Goal: Information Seeking & Learning: Find specific page/section

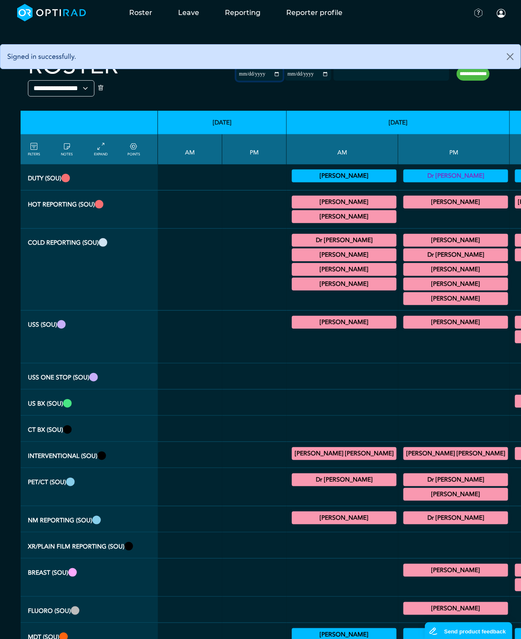
click at [236, 71] on input "**********" at bounding box center [259, 74] width 46 height 13
type input "**********"
click at [285, 75] on input "**********" at bounding box center [308, 74] width 46 height 13
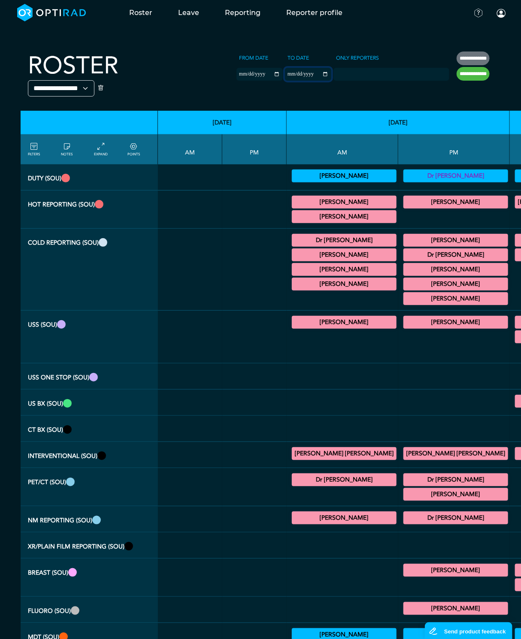
type input "**********"
click at [333, 79] on div at bounding box center [391, 74] width 116 height 13
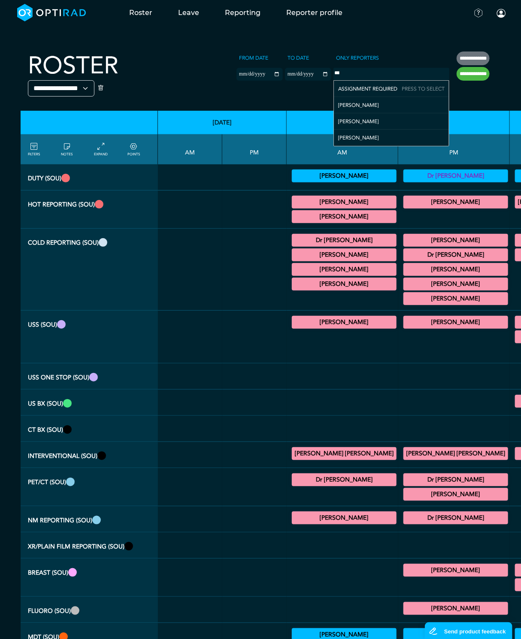
type input "****"
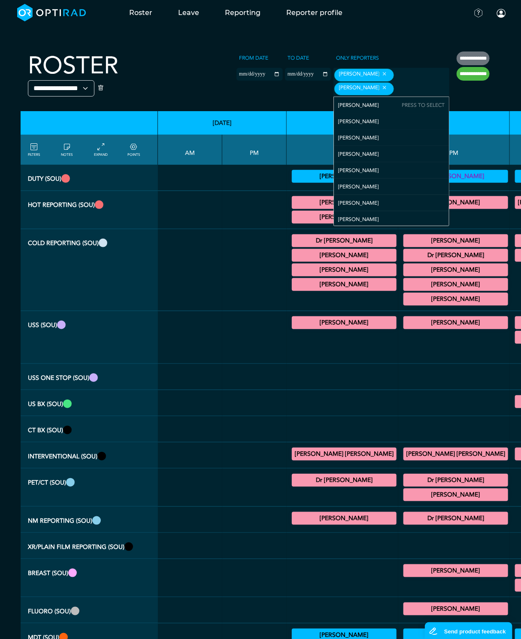
click at [457, 74] on input "**********" at bounding box center [473, 74] width 33 height 14
type input "**********"
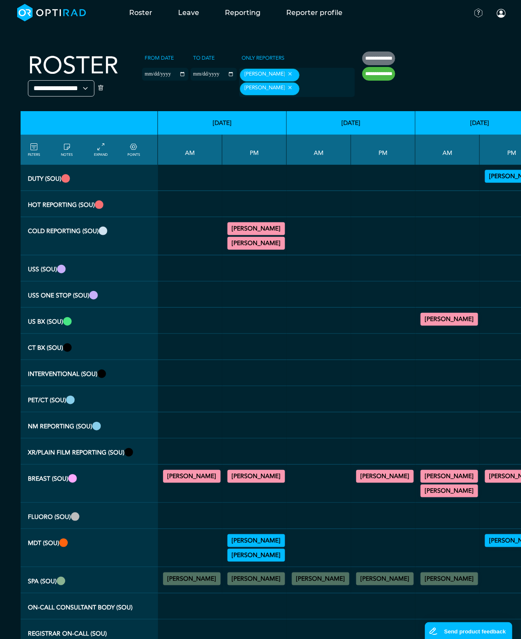
click at [263, 234] on summary "[PERSON_NAME]" at bounding box center [256, 229] width 55 height 10
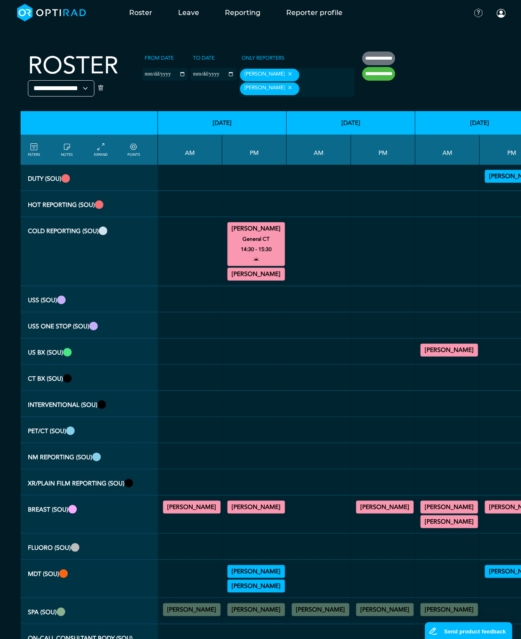
click at [263, 234] on summary "[PERSON_NAME]" at bounding box center [256, 229] width 55 height 10
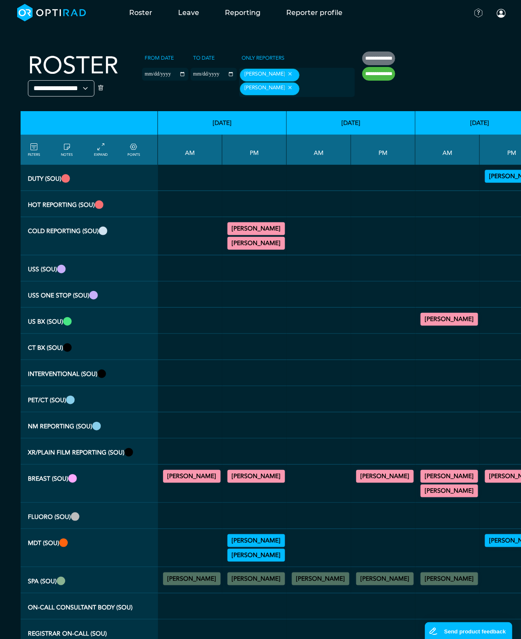
click at [259, 251] on div "Dr Aswathy Narayanan General CT 14:30 - 15:30 Dr Aswathy Narayanan General MRI …" at bounding box center [255, 236] width 58 height 31
click at [263, 248] on summary "[PERSON_NAME]" at bounding box center [256, 243] width 55 height 10
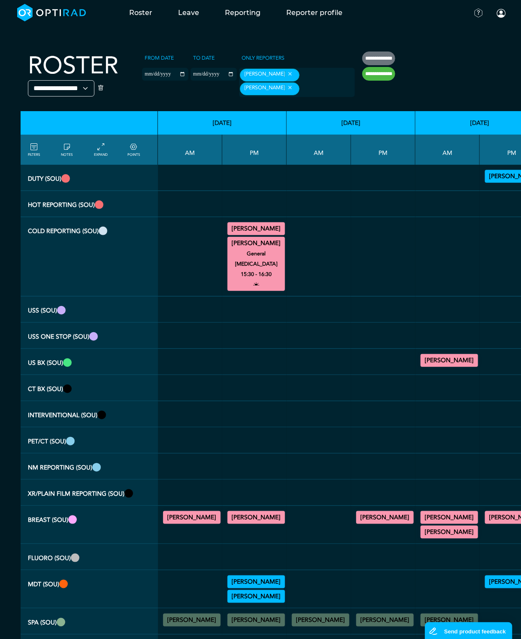
click at [263, 248] on summary "[PERSON_NAME]" at bounding box center [256, 243] width 55 height 10
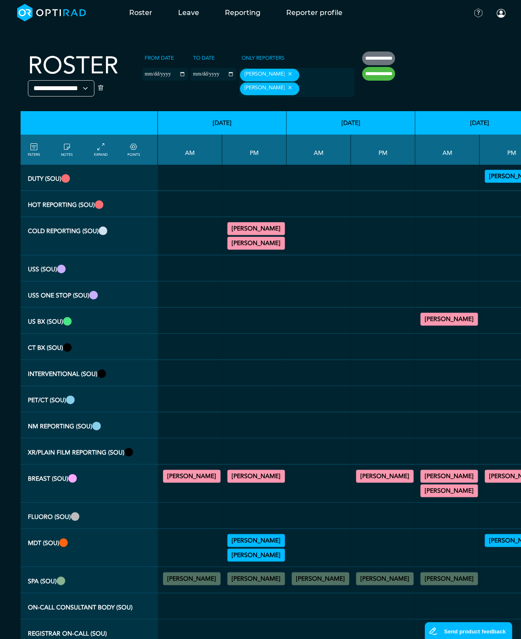
click at [318, 278] on div at bounding box center [319, 268] width 58 height 19
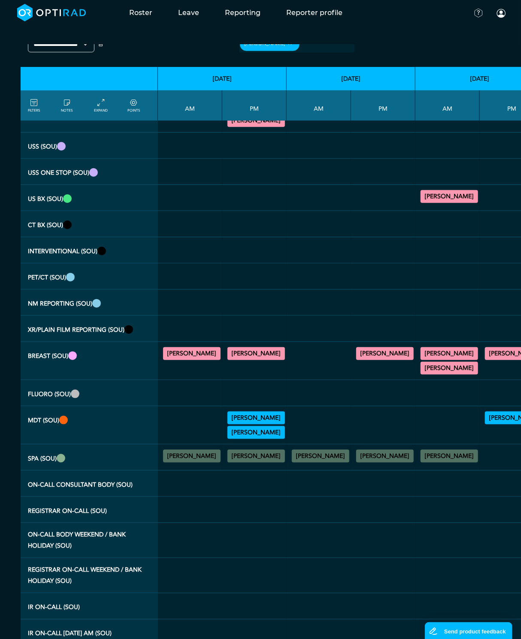
scroll to position [129, 0]
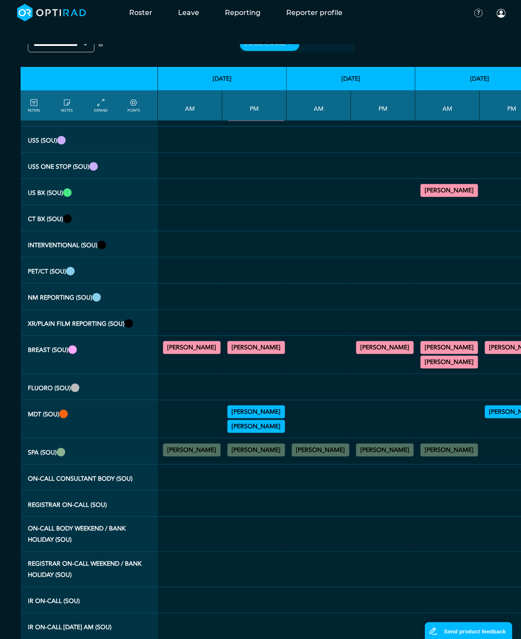
click at [198, 353] on summary "[PERSON_NAME]" at bounding box center [191, 347] width 55 height 10
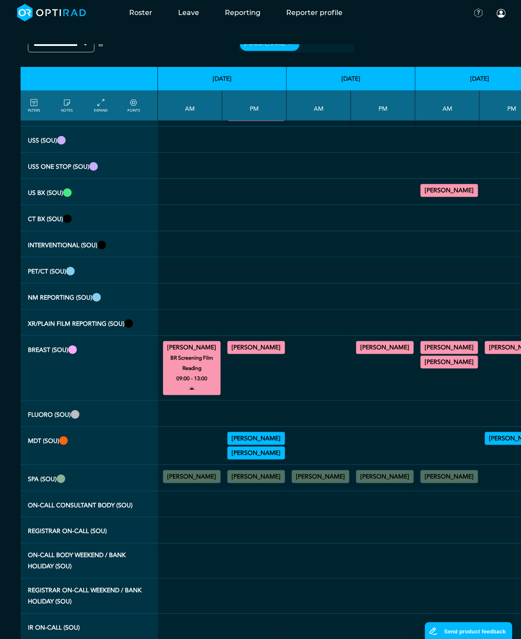
click at [273, 351] on summary "[PERSON_NAME]" at bounding box center [256, 347] width 55 height 10
click at [253, 433] on summary "[PERSON_NAME]" at bounding box center [256, 438] width 55 height 10
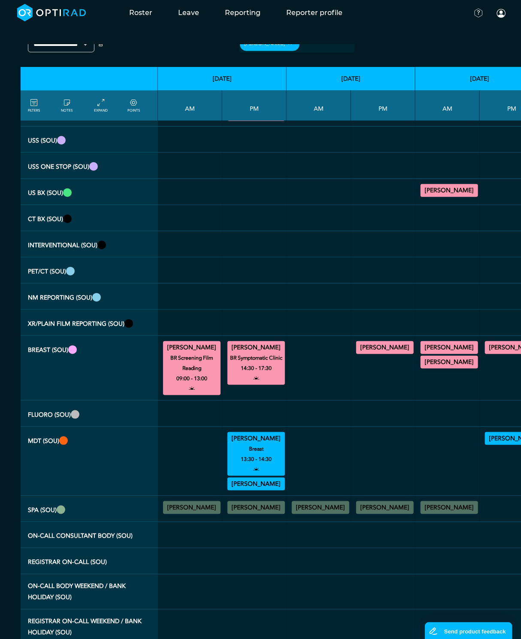
click at [253, 433] on summary "[PERSON_NAME]" at bounding box center [256, 438] width 55 height 10
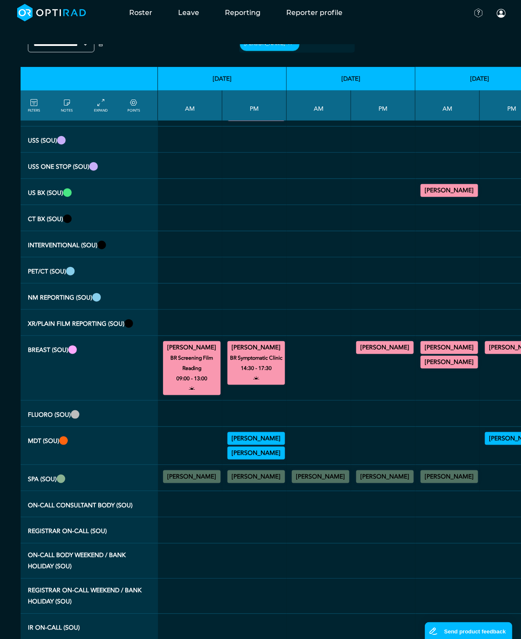
click at [254, 448] on summary "[PERSON_NAME]" at bounding box center [256, 453] width 55 height 10
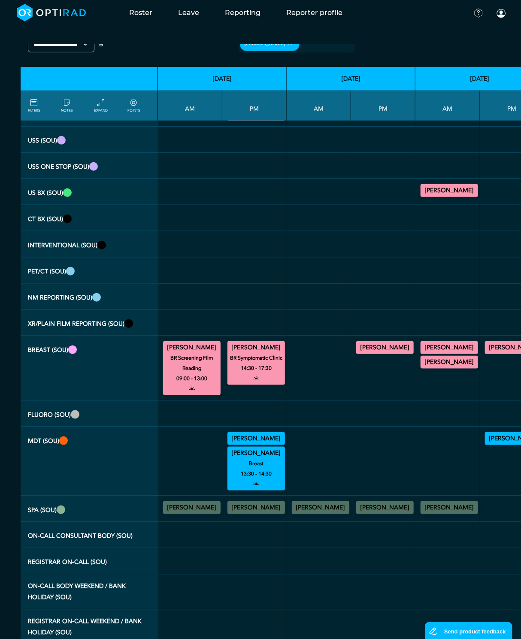
click at [254, 448] on summary "[PERSON_NAME]" at bounding box center [256, 453] width 55 height 10
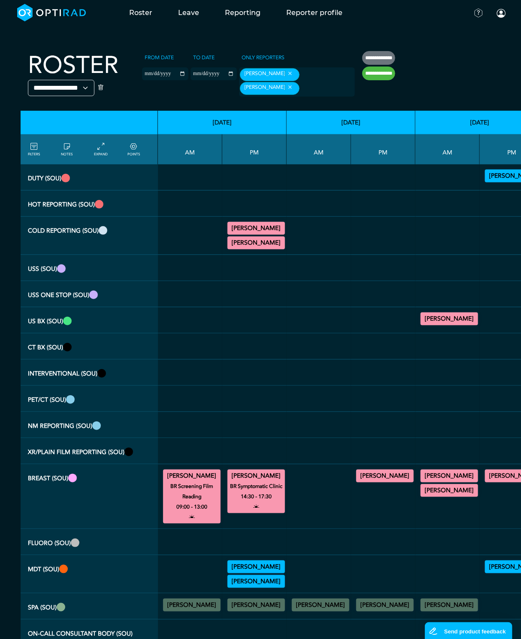
scroll to position [0, 0]
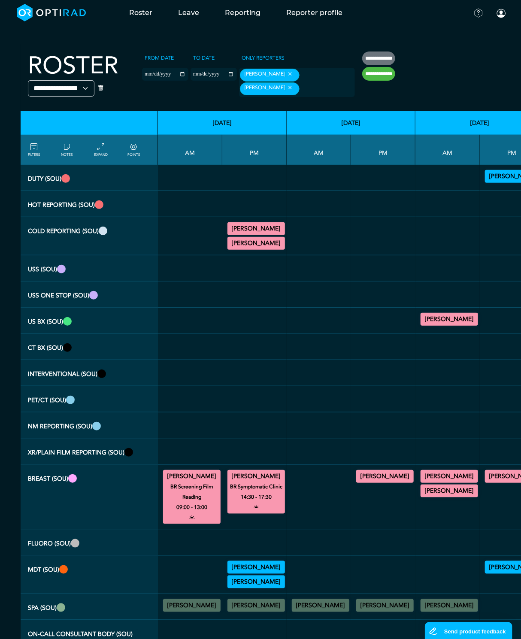
click at [391, 481] on summary "[PERSON_NAME]" at bounding box center [384, 476] width 55 height 10
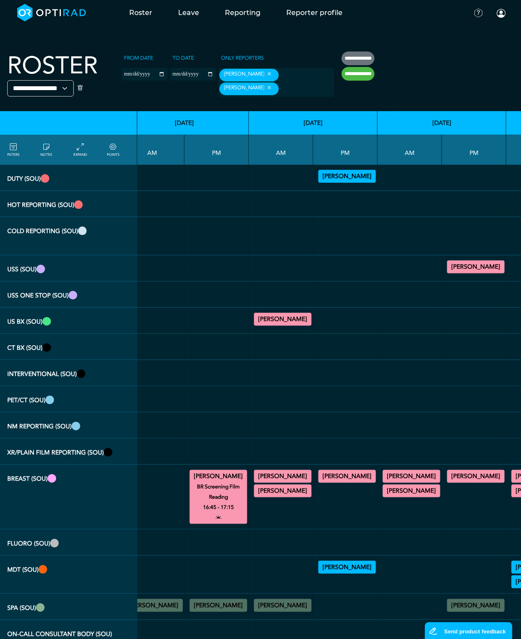
scroll to position [0, 168]
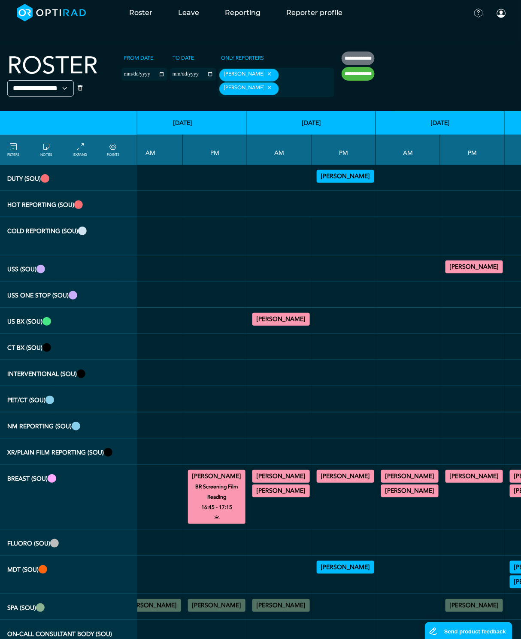
click at [244, 482] on summary "[PERSON_NAME]" at bounding box center [216, 476] width 55 height 10
click at [309, 496] on summary "[PERSON_NAME]" at bounding box center [281, 491] width 55 height 10
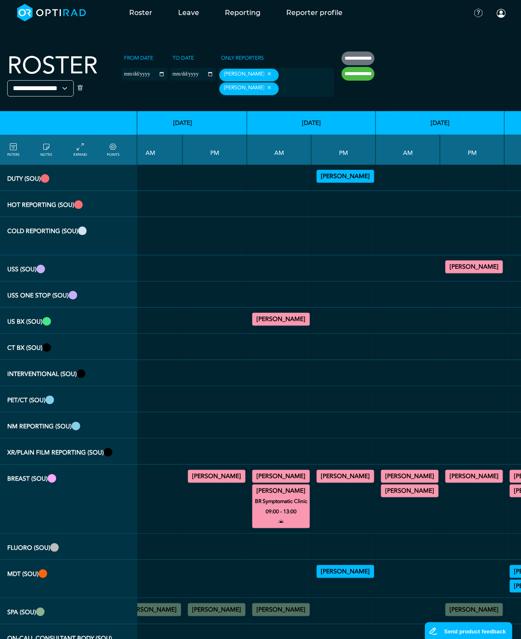
click at [309, 482] on summary "[PERSON_NAME]" at bounding box center [281, 476] width 55 height 10
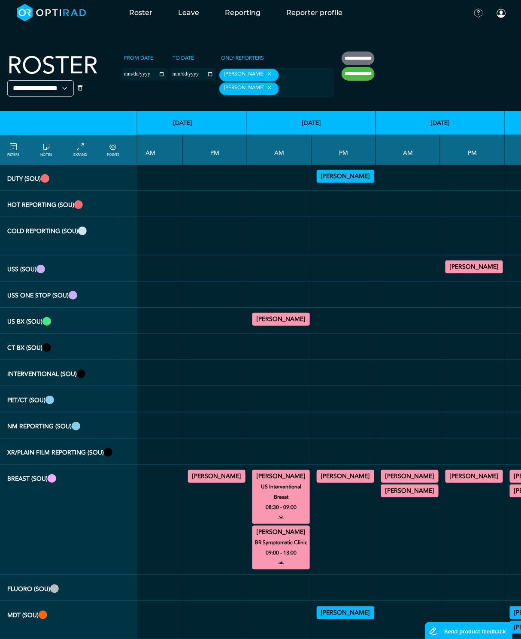
click at [309, 324] on summary "[PERSON_NAME]" at bounding box center [281, 319] width 55 height 10
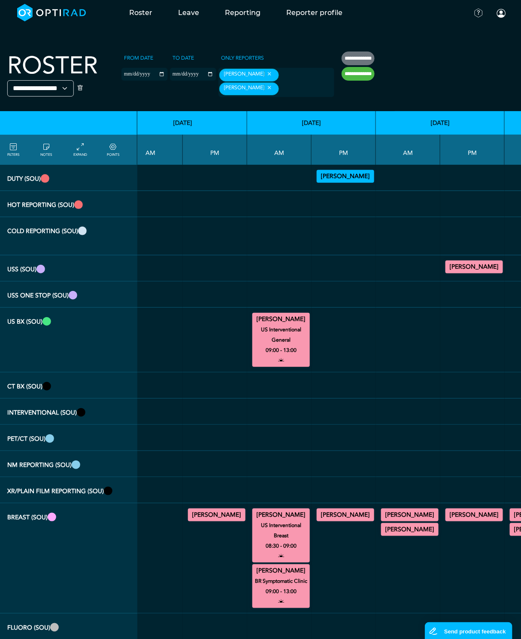
drag, startPoint x: 383, startPoint y: 512, endPoint x: 382, endPoint y: 517, distance: 5.3
click at [374, 517] on div "Dr Asha Eleti BR Screening Assessment 14:30 - 18:00" at bounding box center [346, 515] width 58 height 13
click at [373, 512] on summary "[PERSON_NAME]" at bounding box center [345, 515] width 55 height 10
click at [223, 514] on summary "[PERSON_NAME]" at bounding box center [216, 515] width 55 height 10
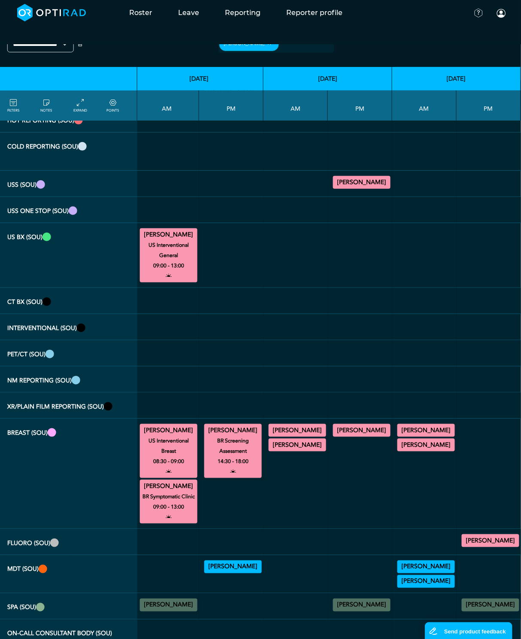
scroll to position [86, 297]
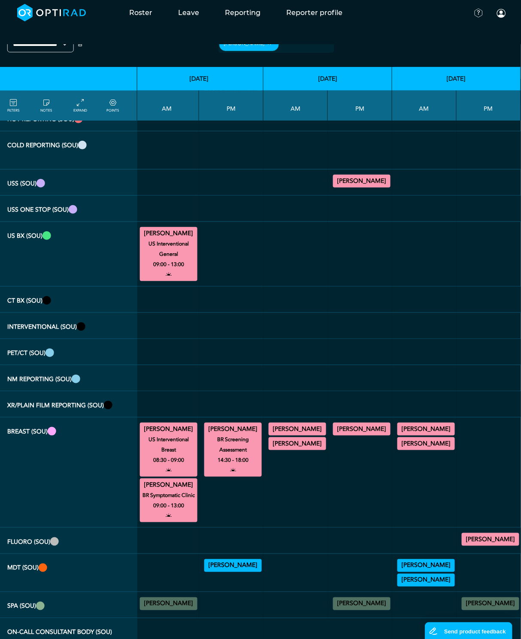
click at [434, 187] on td at bounding box center [424, 183] width 64 height 26
click at [389, 186] on summary "[PERSON_NAME]" at bounding box center [361, 181] width 55 height 10
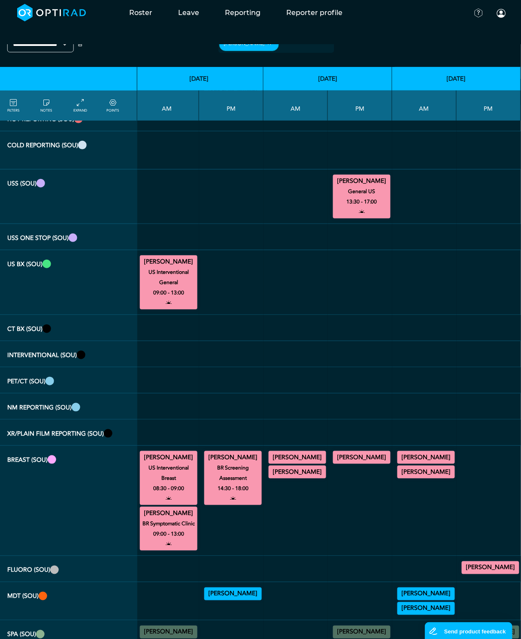
click at [389, 186] on summary "[PERSON_NAME]" at bounding box center [361, 181] width 55 height 10
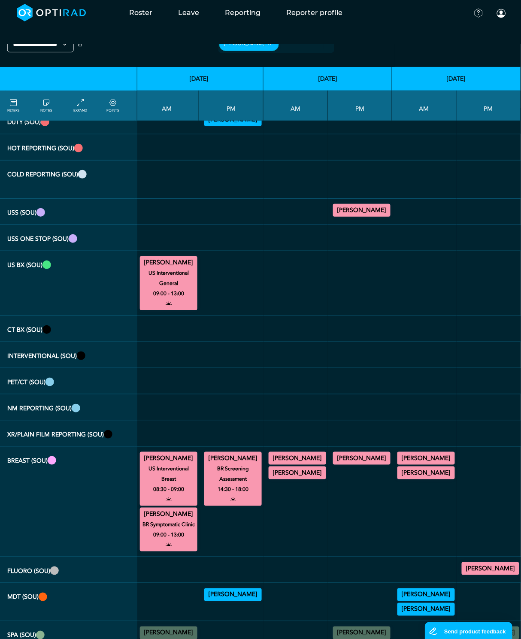
scroll to position [0, 297]
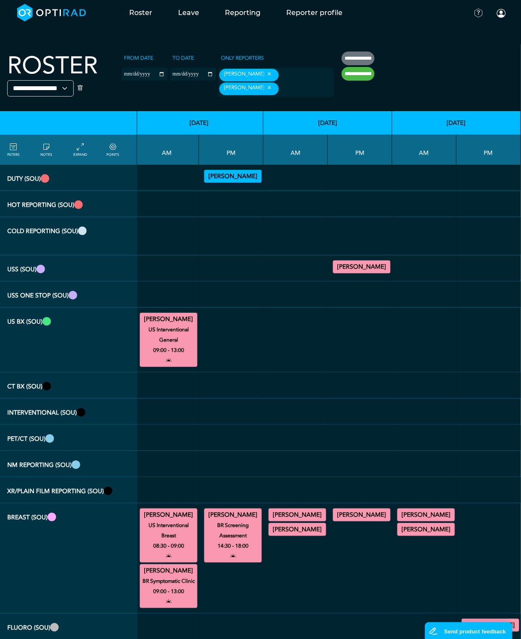
click at [326, 516] on div "Dr Asha Eleti BR Symptomatic Clinic 08:30 - 13:00" at bounding box center [298, 515] width 58 height 13
click at [325, 514] on summary "[PERSON_NAME]" at bounding box center [297, 515] width 55 height 10
click at [325, 524] on summary "[PERSON_NAME]" at bounding box center [297, 529] width 55 height 10
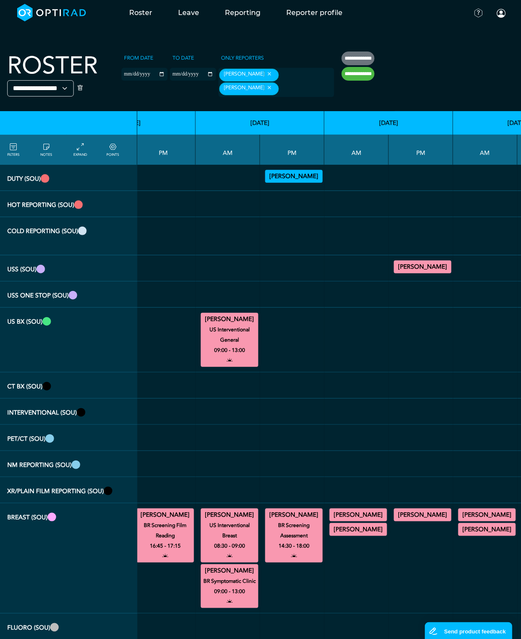
scroll to position [0, 220]
click at [257, 566] on summary "[PERSON_NAME]" at bounding box center [229, 571] width 55 height 10
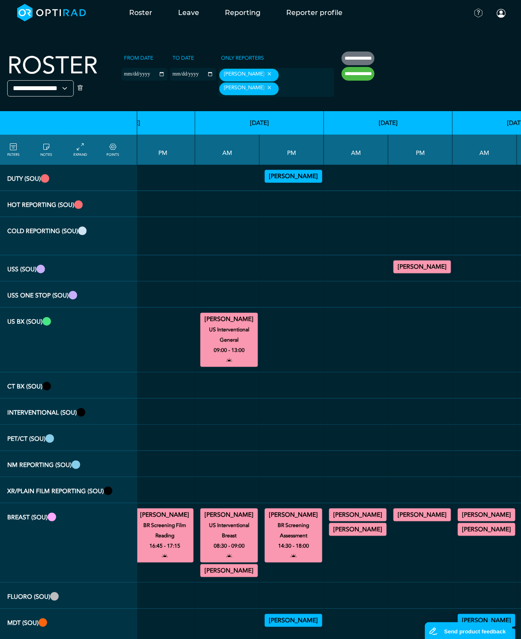
click at [257, 512] on summary "[PERSON_NAME]" at bounding box center [229, 515] width 55 height 10
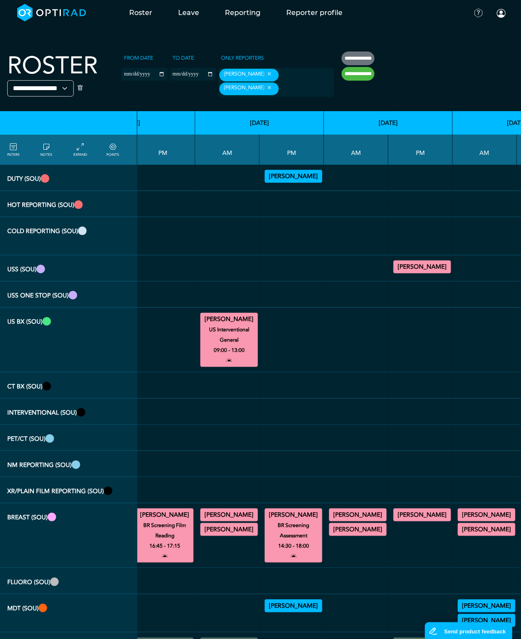
click at [257, 324] on summary "[PERSON_NAME]" at bounding box center [229, 319] width 55 height 10
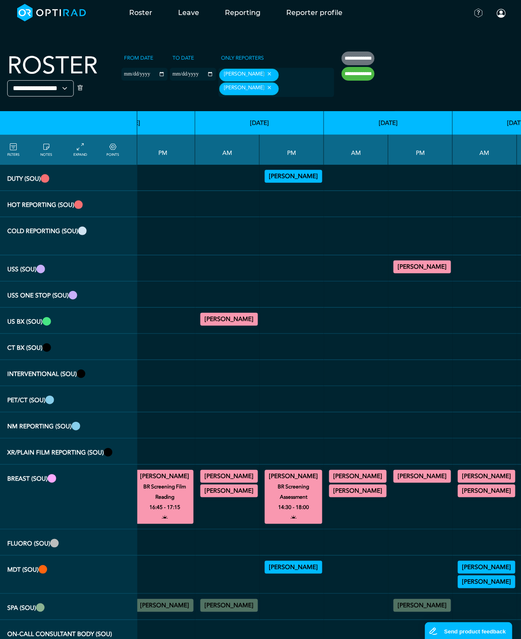
click at [192, 481] on summary "[PERSON_NAME]" at bounding box center [164, 476] width 55 height 10
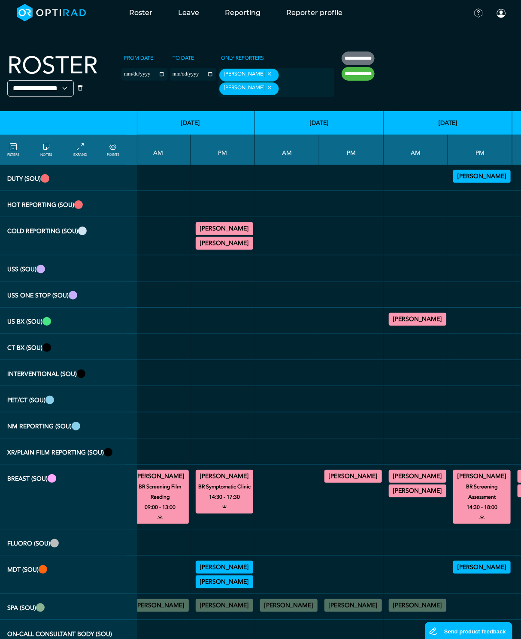
scroll to position [0, 0]
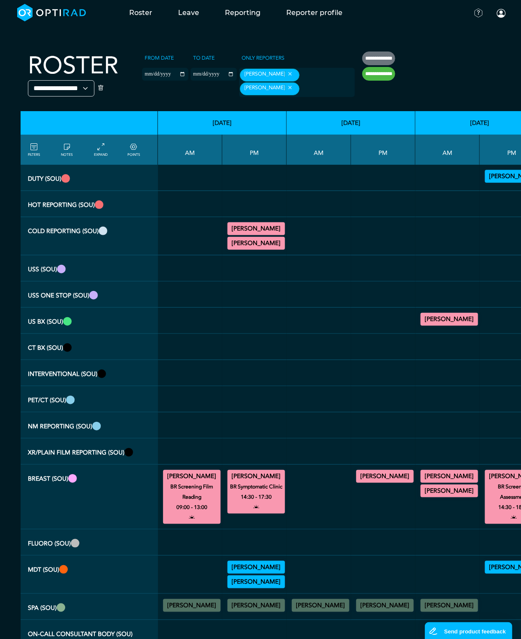
click at [204, 482] on summary "[PERSON_NAME]" at bounding box center [191, 476] width 55 height 10
click at [261, 480] on summary "[PERSON_NAME]" at bounding box center [256, 476] width 55 height 10
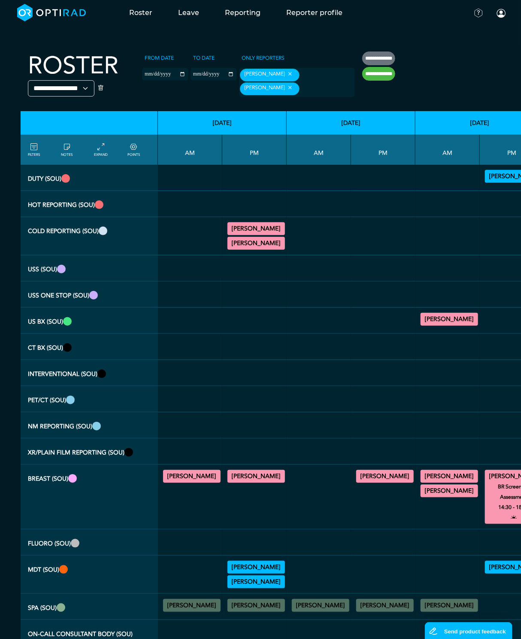
click at [262, 482] on summary "[PERSON_NAME]" at bounding box center [256, 476] width 55 height 10
click at [283, 490] on small "BR Symptomatic Clinic" at bounding box center [256, 487] width 65 height 10
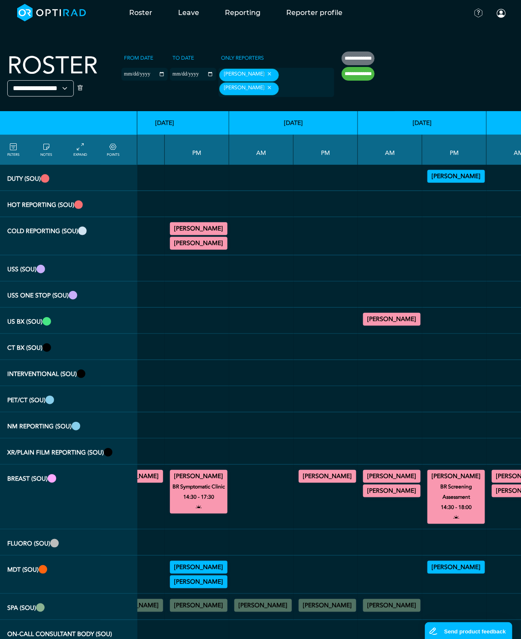
scroll to position [0, 117]
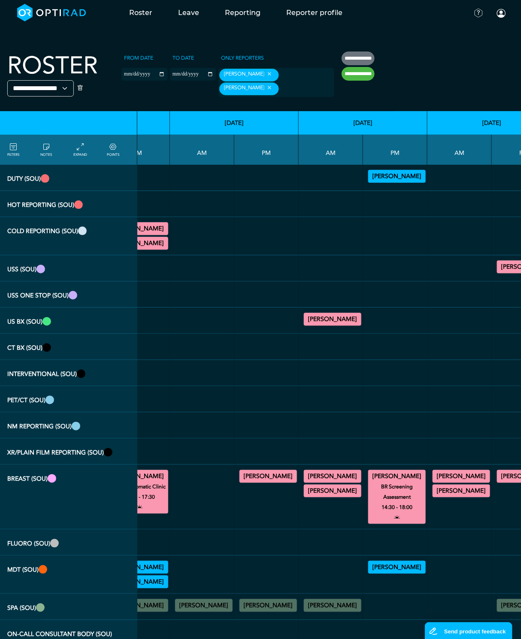
click at [342, 324] on summary "[PERSON_NAME]" at bounding box center [332, 319] width 55 height 10
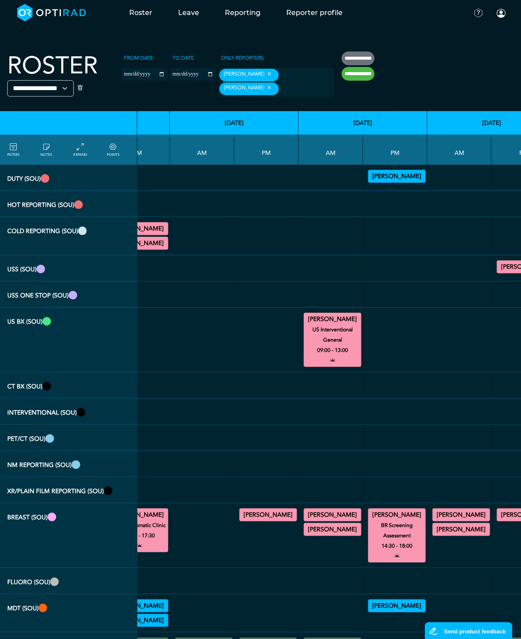
click at [350, 518] on div "Dr Aswathy Narayanan US Interventional Breast 08:30 - 09:00 Dr Aswathy Narayana…" at bounding box center [331, 522] width 58 height 31
click at [350, 524] on summary "[PERSON_NAME]" at bounding box center [332, 529] width 55 height 10
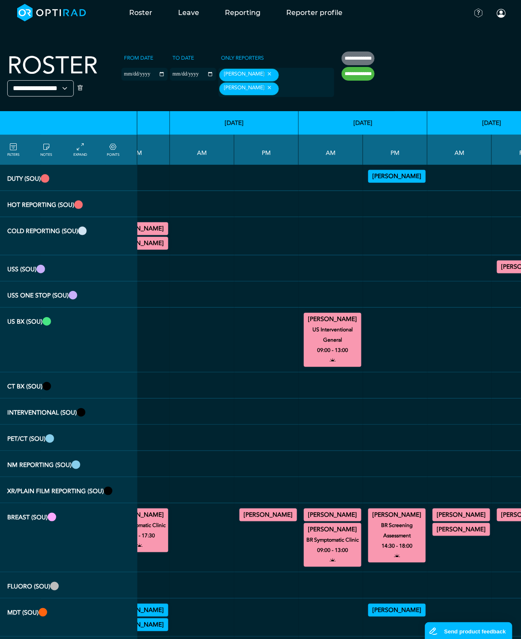
click at [350, 524] on summary "[PERSON_NAME]" at bounding box center [332, 529] width 55 height 10
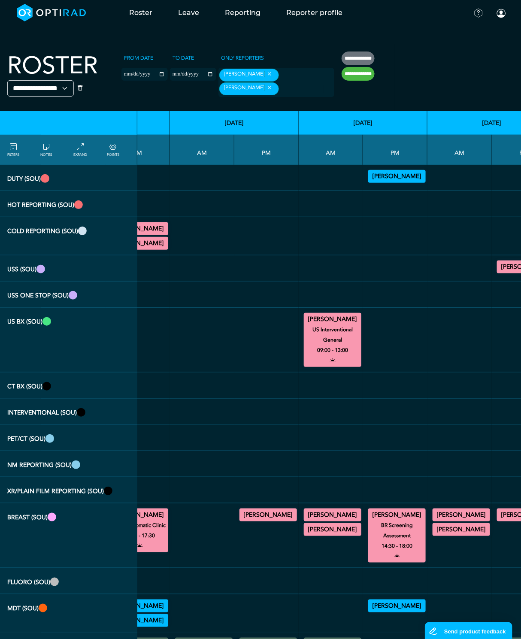
click at [360, 512] on summary "[PERSON_NAME]" at bounding box center [332, 515] width 55 height 10
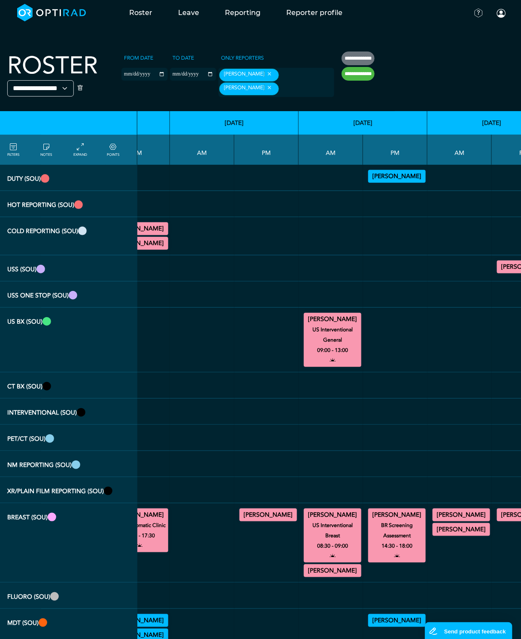
click at [360, 512] on summary "[PERSON_NAME]" at bounding box center [332, 515] width 55 height 10
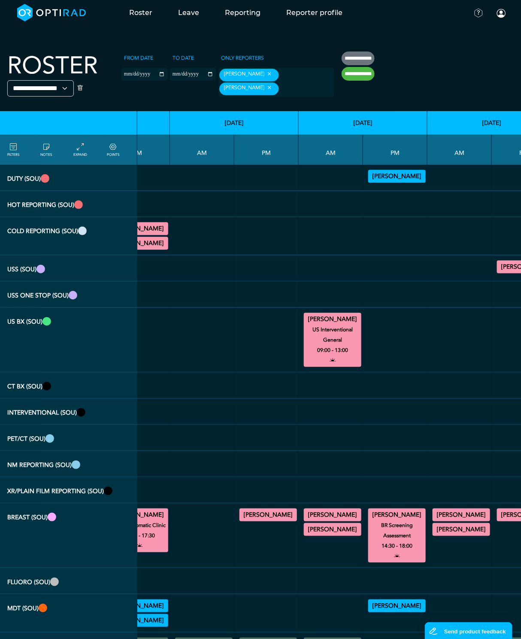
click at [289, 510] on summary "[PERSON_NAME]" at bounding box center [268, 515] width 55 height 10
click at [292, 520] on small "BR Screening Film Reading" at bounding box center [268, 530] width 65 height 21
click at [296, 512] on summary "[PERSON_NAME]" at bounding box center [268, 515] width 55 height 10
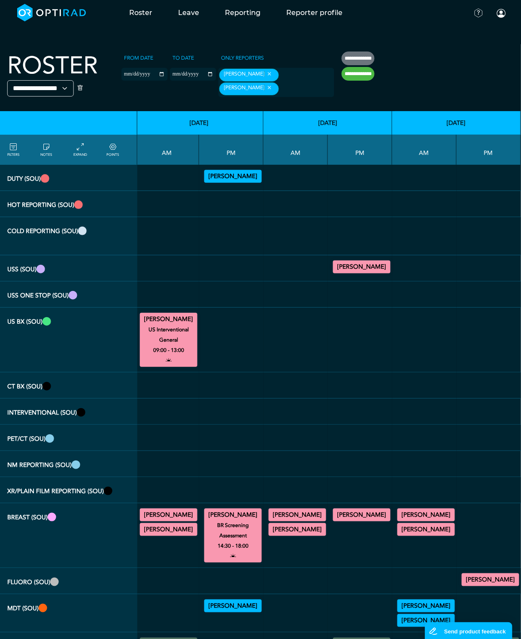
scroll to position [0, 347]
click at [417, 503] on td "Dr Asha Eleti BR Symptomatic Clinic 10:30 - 13:30 Dr Aswathy Narayanan BR Sympt…" at bounding box center [424, 535] width 64 height 65
click at [416, 510] on summary "[PERSON_NAME]" at bounding box center [426, 515] width 55 height 10
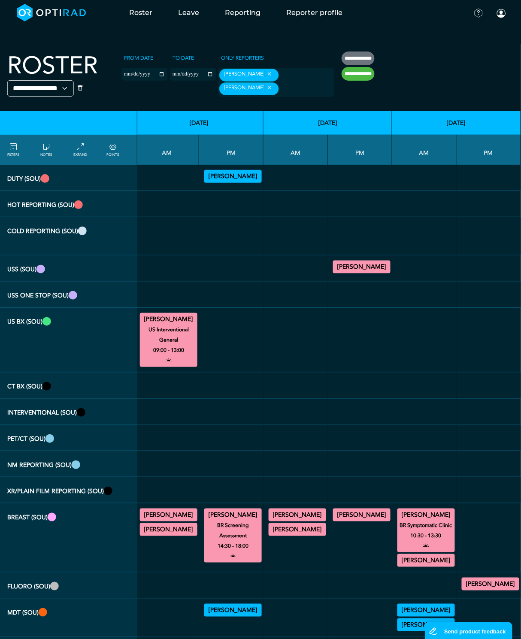
click at [416, 510] on summary "[PERSON_NAME]" at bounding box center [426, 515] width 55 height 10
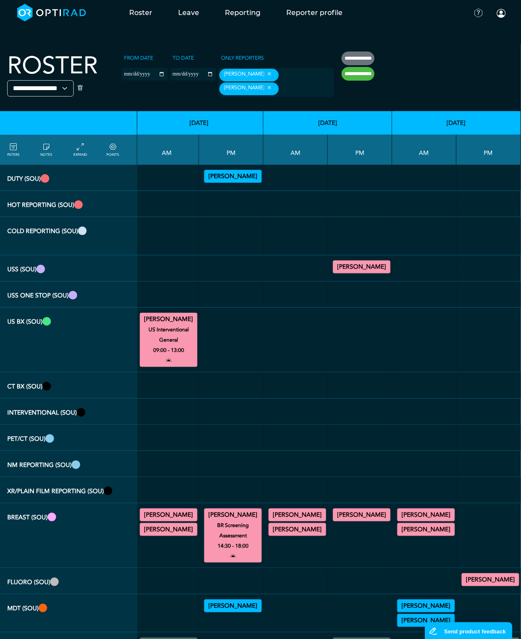
click at [412, 527] on summary "[PERSON_NAME]" at bounding box center [426, 529] width 55 height 10
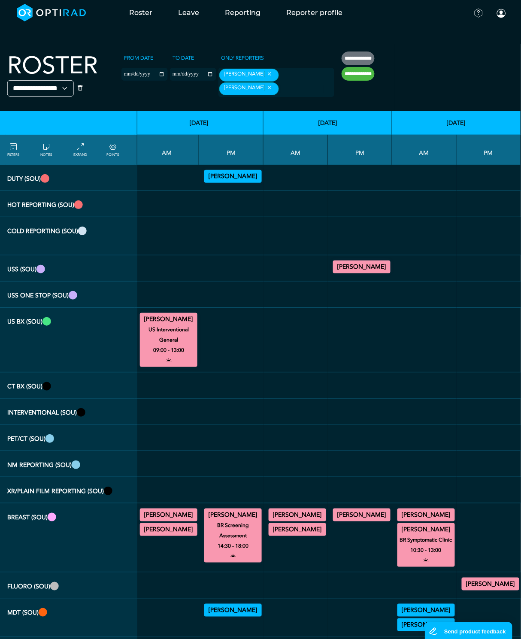
click at [412, 526] on summary "[PERSON_NAME]" at bounding box center [426, 529] width 55 height 10
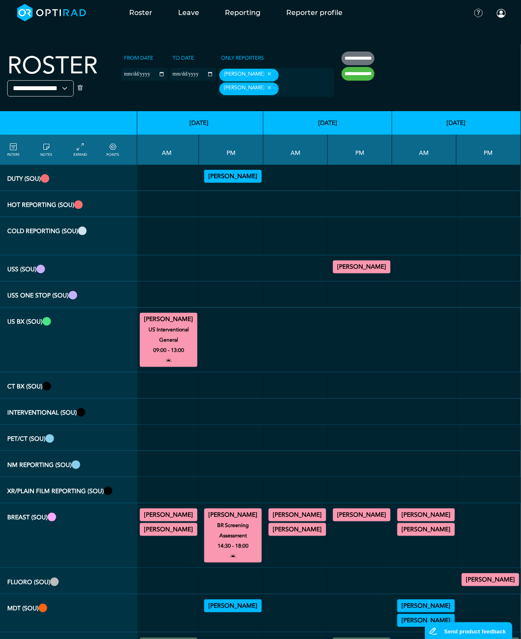
click at [425, 511] on summary "[PERSON_NAME]" at bounding box center [426, 515] width 55 height 10
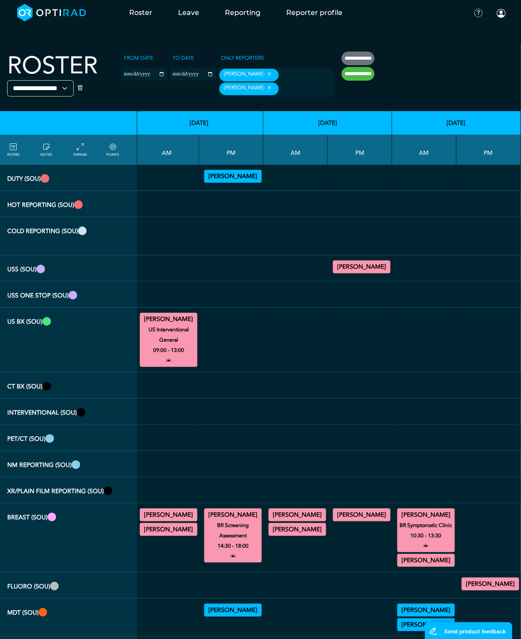
click at [334, 512] on summary "[PERSON_NAME]" at bounding box center [361, 515] width 55 height 10
click at [297, 531] on div "Dr Asha Eleti BR Symptomatic Clinic 08:30 - 13:00 Dr Aswathy Narayanan BR Sympt…" at bounding box center [296, 522] width 58 height 31
click at [298, 530] on div "Dr Aswathy Narayanan BR Symptomatic Clinic 09:00 - 13:00" at bounding box center [298, 529] width 58 height 13
click at [301, 527] on summary "[PERSON_NAME]" at bounding box center [297, 529] width 55 height 10
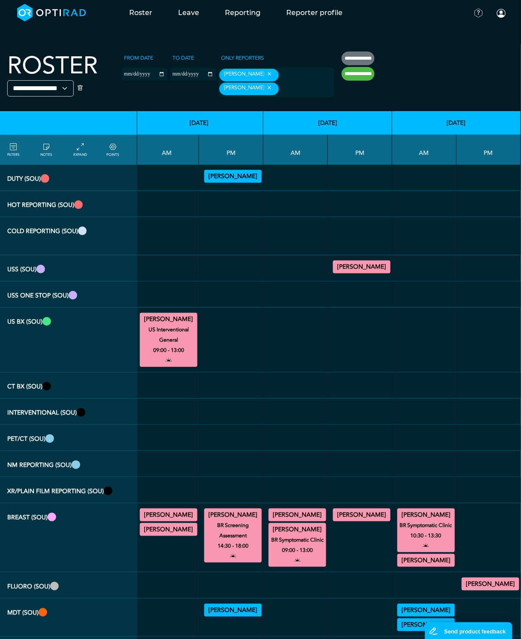
drag, startPoint x: 301, startPoint y: 527, endPoint x: 294, endPoint y: 509, distance: 19.3
click at [301, 526] on summary "[PERSON_NAME]" at bounding box center [297, 529] width 55 height 10
click at [294, 510] on summary "[PERSON_NAME]" at bounding box center [297, 515] width 55 height 10
click at [334, 510] on summary "[PERSON_NAME]" at bounding box center [361, 515] width 55 height 10
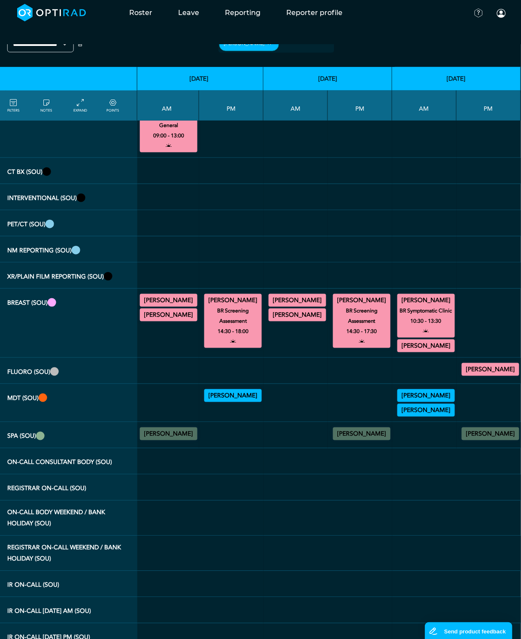
scroll to position [215, 0]
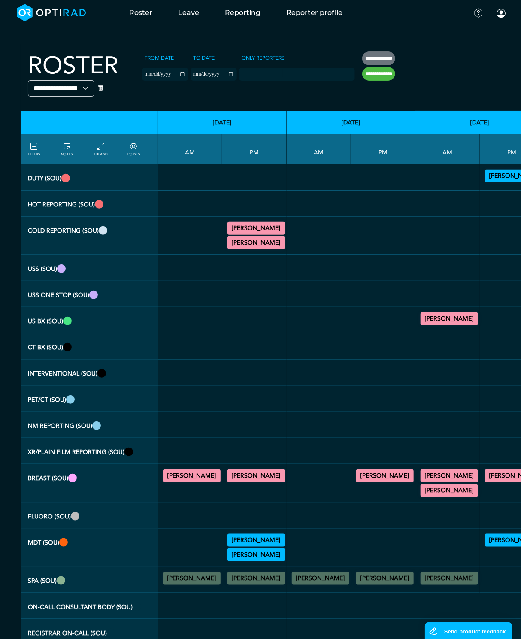
click at [323, 77] on div at bounding box center [297, 74] width 116 height 13
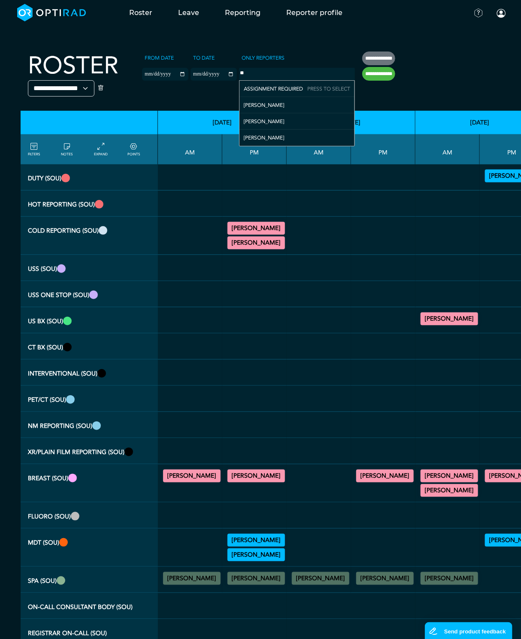
type input "***"
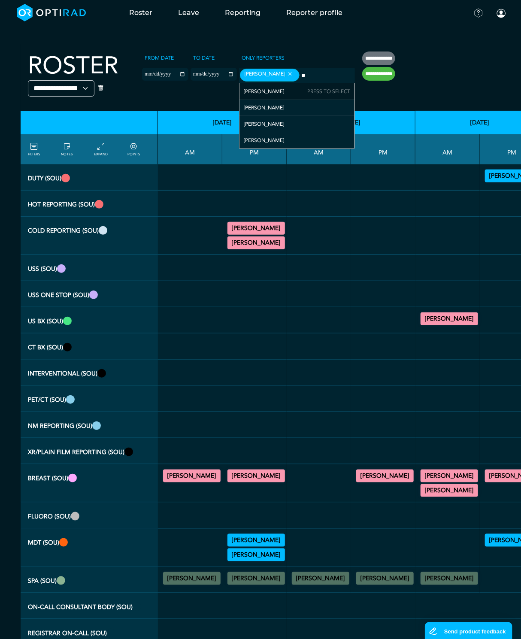
type input "***"
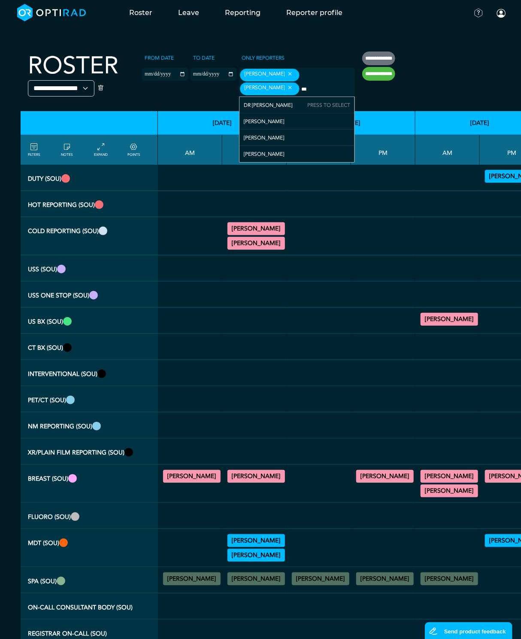
type input "****"
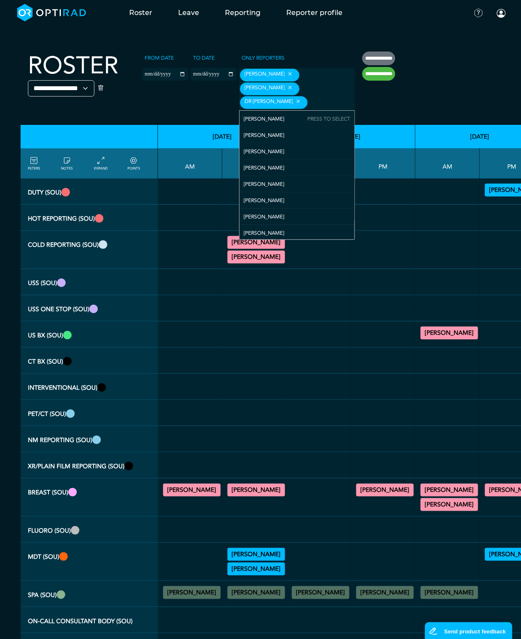
click at [384, 71] on input "**********" at bounding box center [378, 74] width 33 height 14
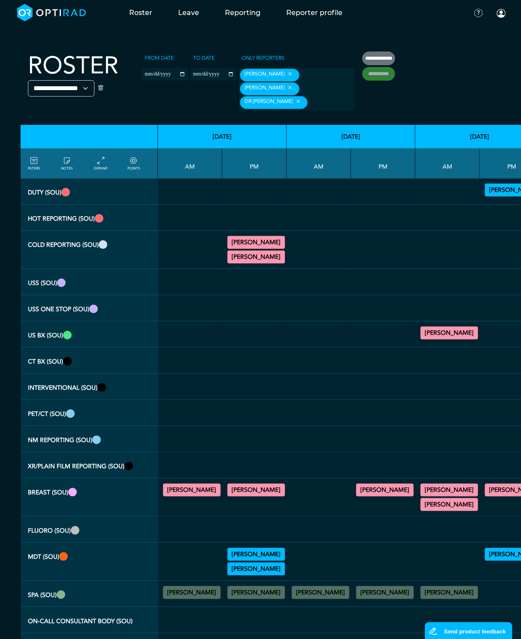
type input "**********"
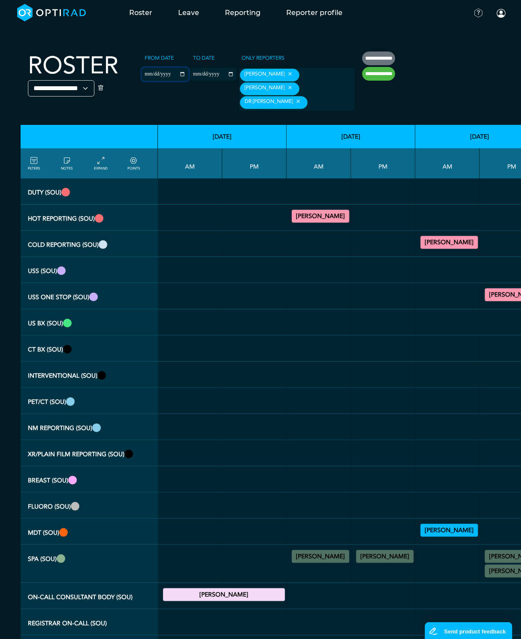
click at [187, 73] on input "**********" at bounding box center [165, 74] width 46 height 13
type input "**********"
click at [237, 76] on input "**********" at bounding box center [214, 74] width 46 height 13
type input "**********"
click at [391, 76] on input "**********" at bounding box center [378, 74] width 33 height 14
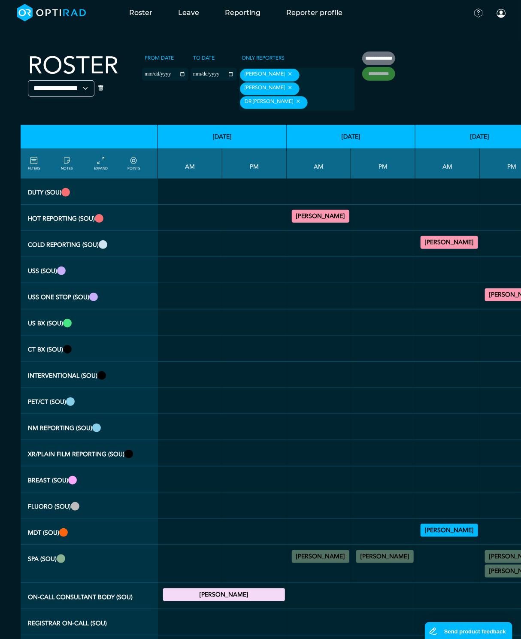
type input "**********"
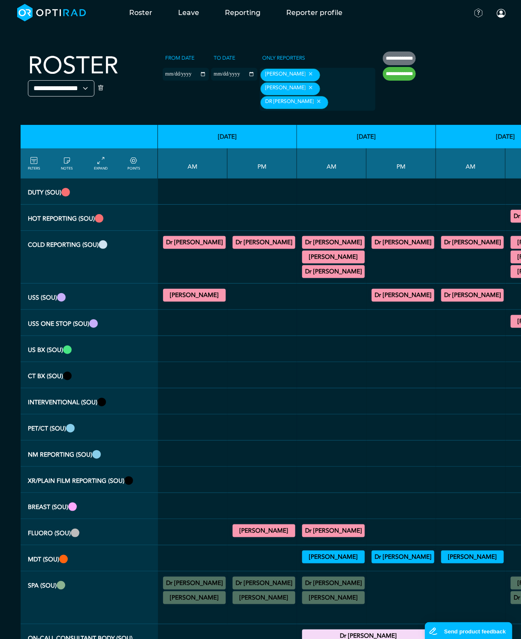
click at [218, 245] on summary "Dr [PERSON_NAME]" at bounding box center [194, 242] width 60 height 10
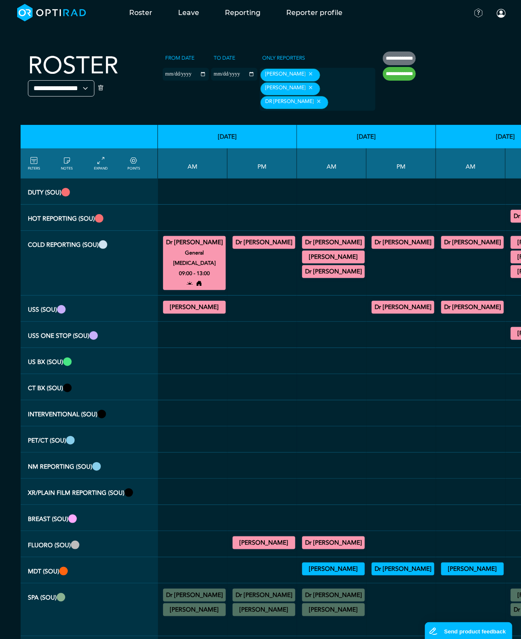
click at [218, 245] on summary "Dr [PERSON_NAME]" at bounding box center [194, 242] width 60 height 10
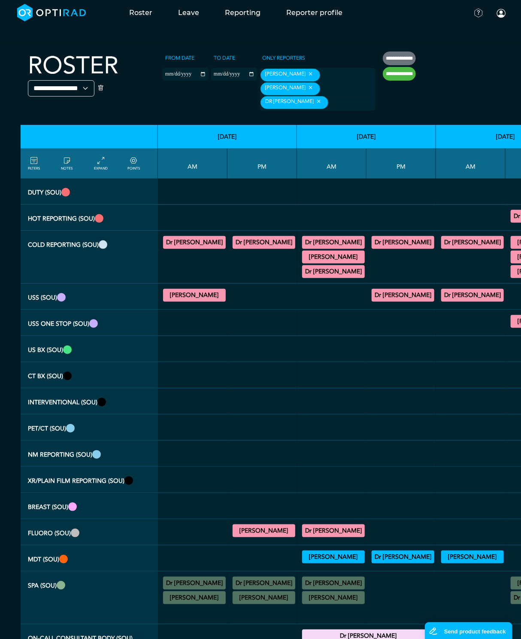
click at [232, 240] on td "Dr [PERSON_NAME] General MRI/General CT 17:00 - 18:00" at bounding box center [262, 257] width 70 height 53
click at [242, 240] on summary "Dr [PERSON_NAME]" at bounding box center [264, 242] width 60 height 10
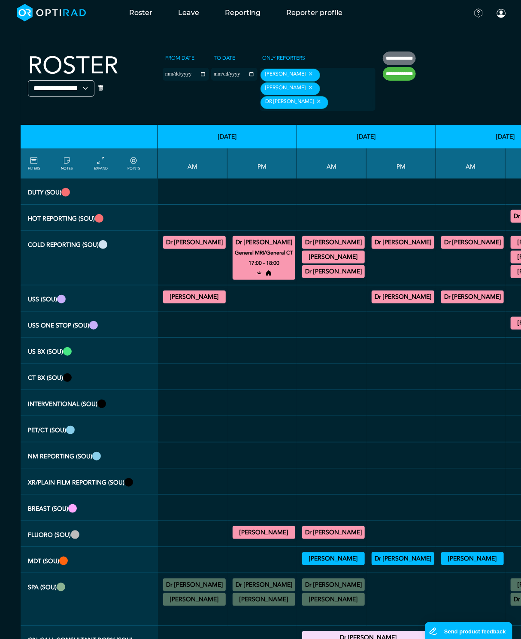
click at [200, 234] on div "Dr [PERSON_NAME] General [MEDICAL_DATA] 09:00 - 13:00" at bounding box center [192, 242] width 63 height 16
click at [194, 240] on summary "Dr [PERSON_NAME]" at bounding box center [194, 242] width 60 height 10
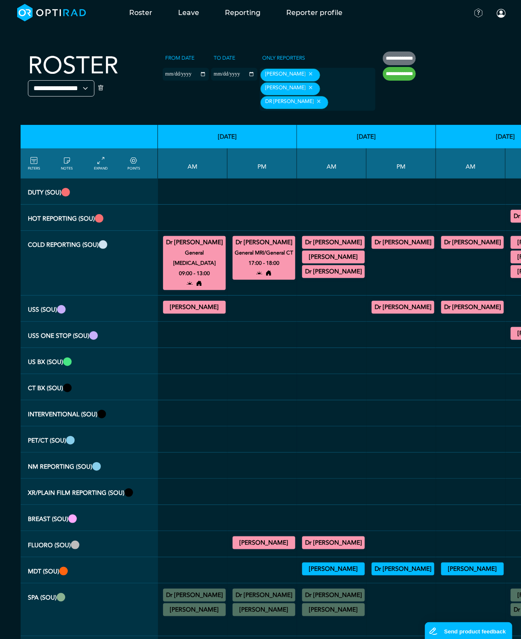
click at [194, 240] on summary "Dr [PERSON_NAME]" at bounding box center [194, 242] width 60 height 10
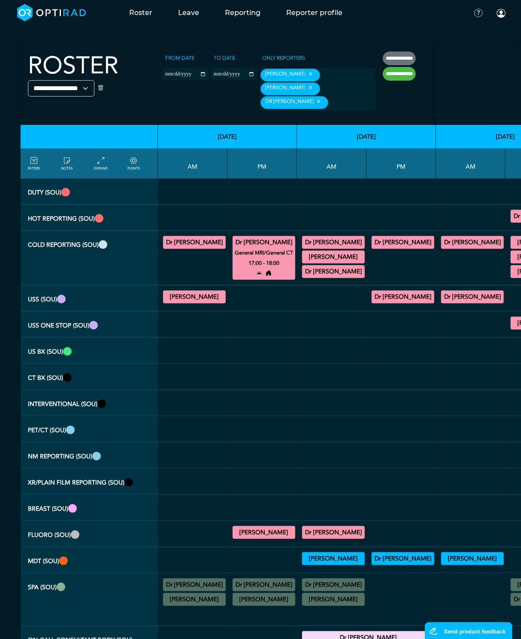
click at [261, 243] on summary "Dr [PERSON_NAME]" at bounding box center [264, 242] width 60 height 10
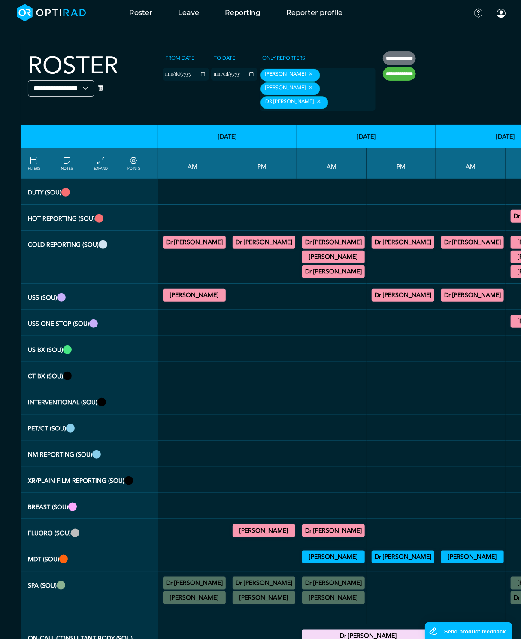
click at [255, 246] on summary "Dr [PERSON_NAME]" at bounding box center [264, 242] width 60 height 10
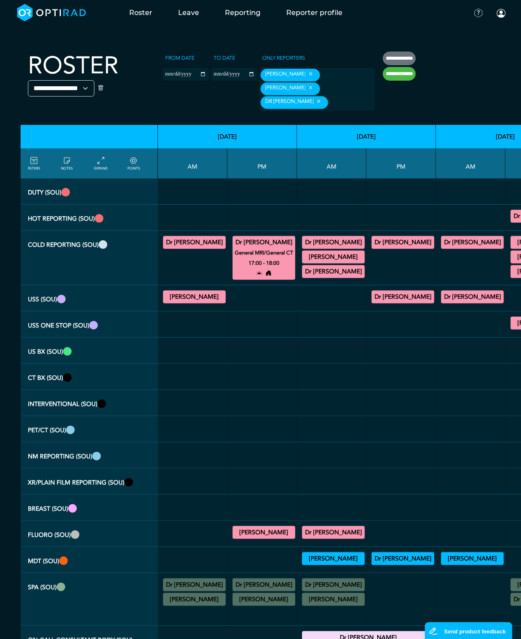
click at [255, 246] on summary "Dr [PERSON_NAME]" at bounding box center [264, 242] width 60 height 10
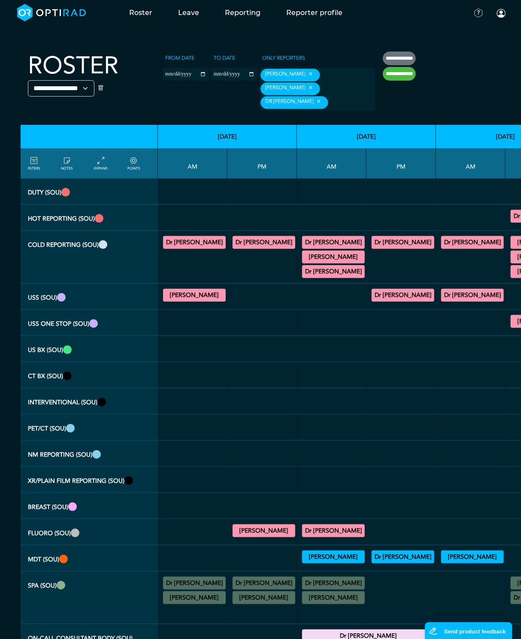
click at [213, 303] on div at bounding box center [192, 304] width 63 height 3
click at [215, 303] on div at bounding box center [192, 304] width 63 height 3
click at [218, 295] on summary "[PERSON_NAME]" at bounding box center [194, 295] width 60 height 10
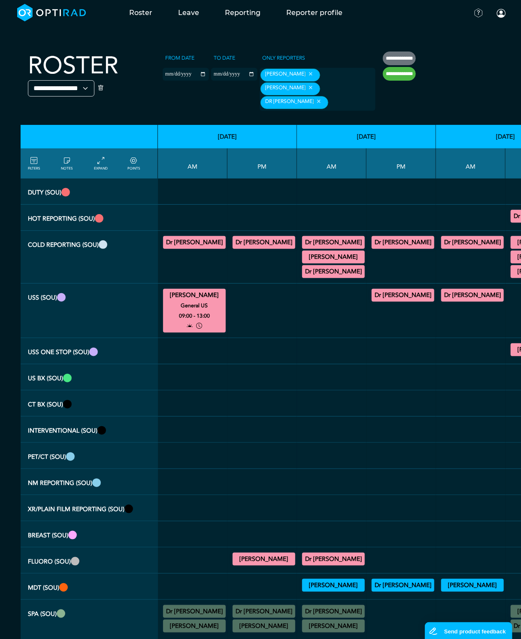
click at [217, 296] on summary "[PERSON_NAME]" at bounding box center [194, 295] width 60 height 10
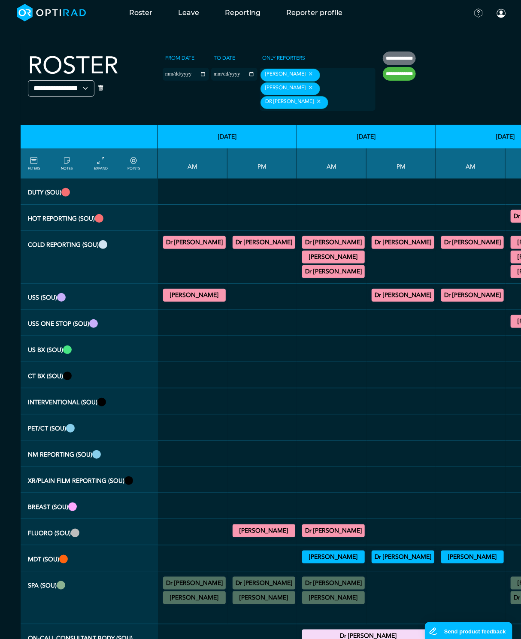
click at [247, 530] on summary "[PERSON_NAME]" at bounding box center [264, 531] width 60 height 10
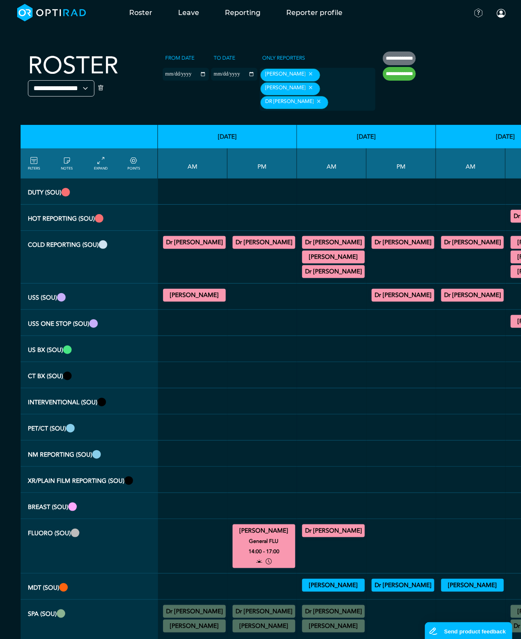
click at [248, 530] on summary "[PERSON_NAME]" at bounding box center [264, 531] width 60 height 10
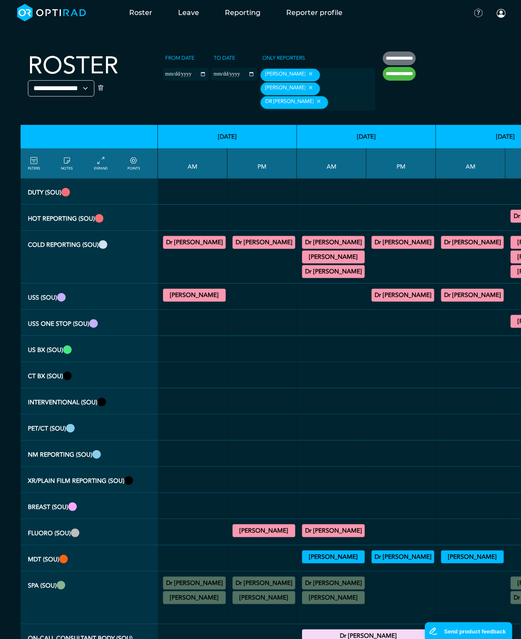
click at [327, 526] on summary "Dr [PERSON_NAME]" at bounding box center [333, 531] width 60 height 10
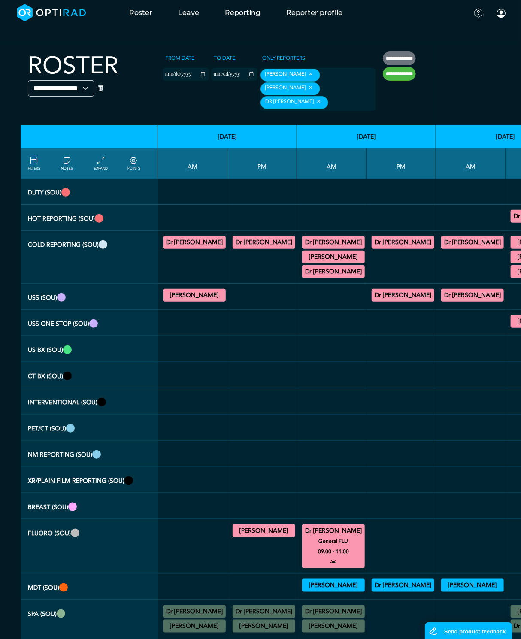
click at [327, 526] on summary "Dr [PERSON_NAME]" at bounding box center [333, 531] width 60 height 10
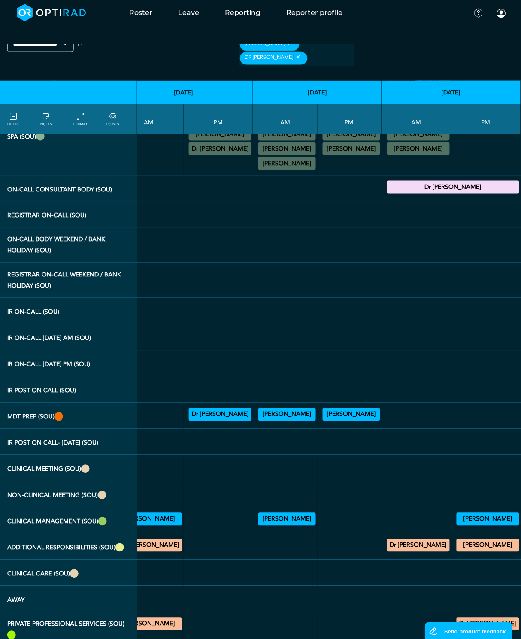
scroll to position [449, 0]
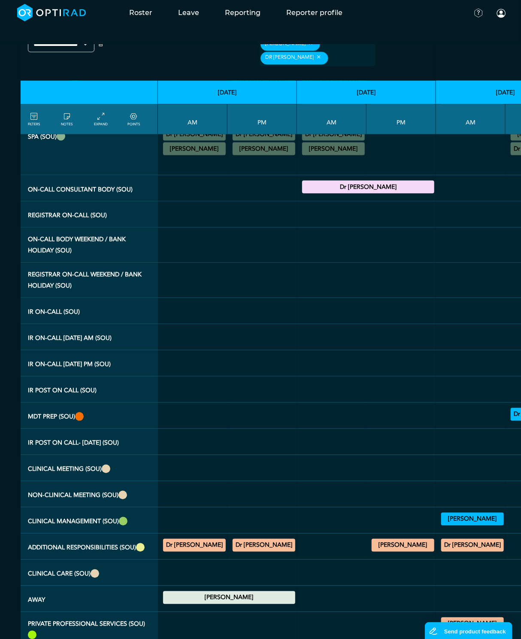
click at [217, 593] on summary "[PERSON_NAME]" at bounding box center [229, 598] width 130 height 10
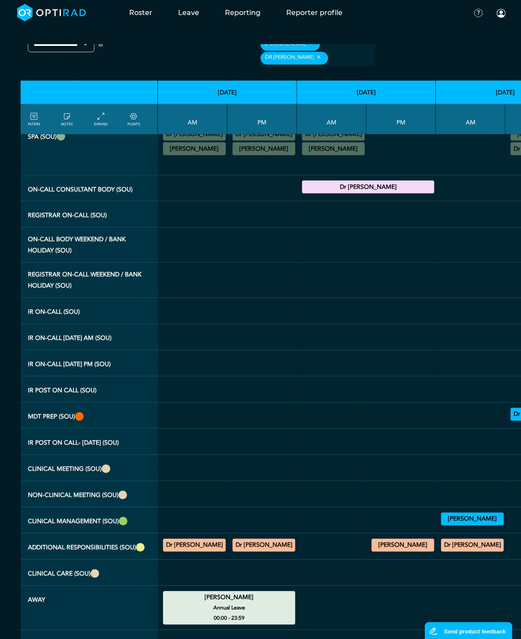
click at [217, 593] on summary "[PERSON_NAME]" at bounding box center [229, 598] width 130 height 10
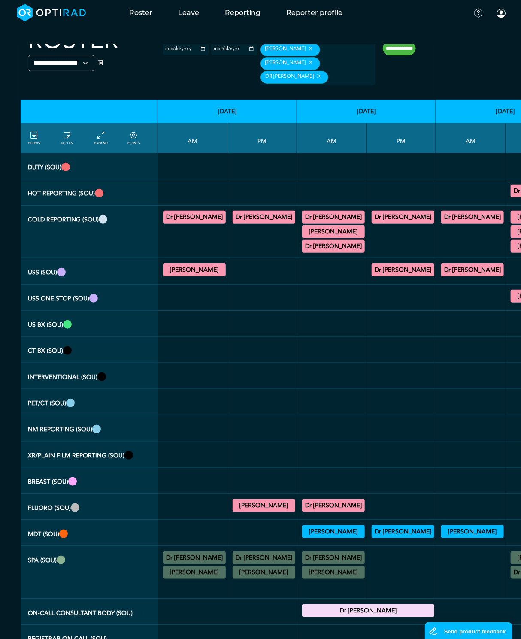
scroll to position [0, 0]
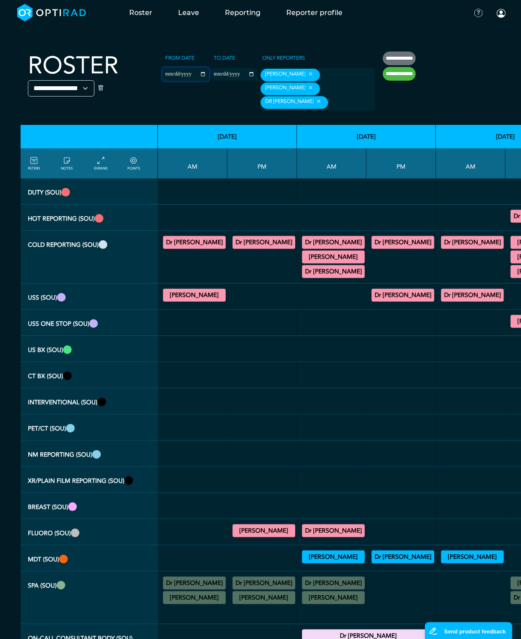
click at [206, 75] on input "**********" at bounding box center [186, 74] width 46 height 13
type input "**********"
click at [254, 76] on input "**********" at bounding box center [234, 74] width 46 height 13
type input "**********"
click at [409, 78] on input "**********" at bounding box center [399, 74] width 33 height 14
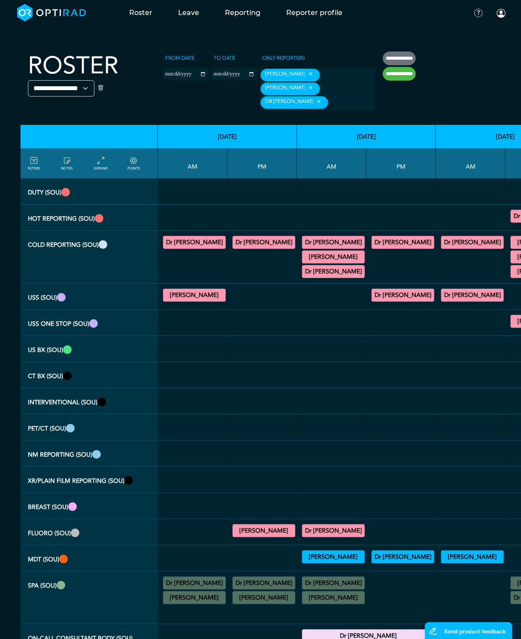
type input "**********"
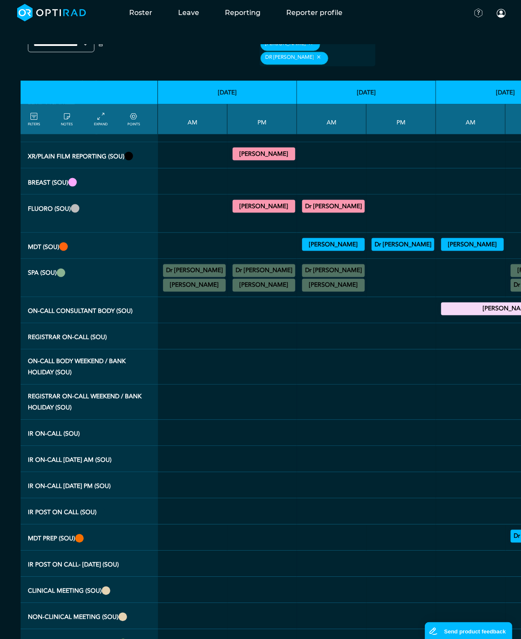
scroll to position [499, 0]
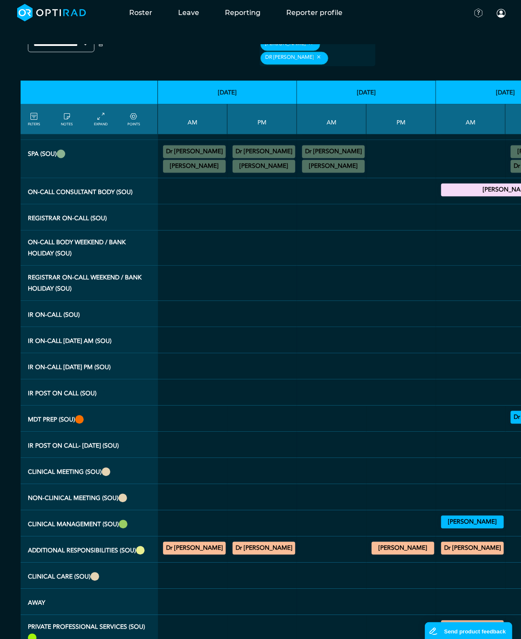
click at [257, 543] on summary "Dr [PERSON_NAME]" at bounding box center [264, 548] width 60 height 10
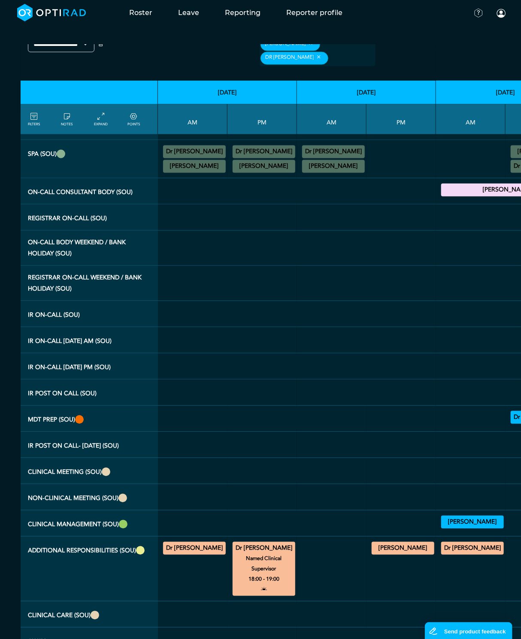
click at [257, 543] on summary "Dr [PERSON_NAME]" at bounding box center [264, 548] width 60 height 10
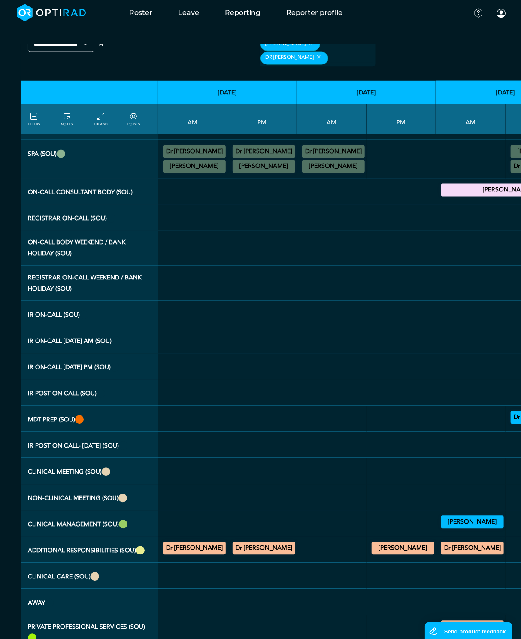
click at [211, 543] on summary "Dr [PERSON_NAME]" at bounding box center [194, 548] width 60 height 10
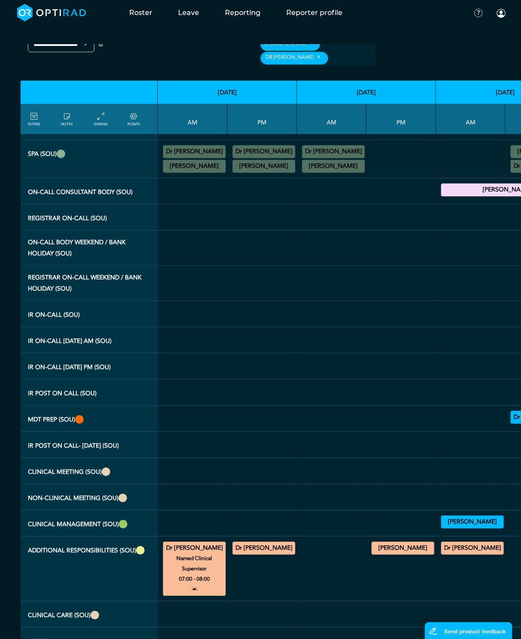
click at [215, 543] on summary "Dr [PERSON_NAME]" at bounding box center [194, 548] width 60 height 10
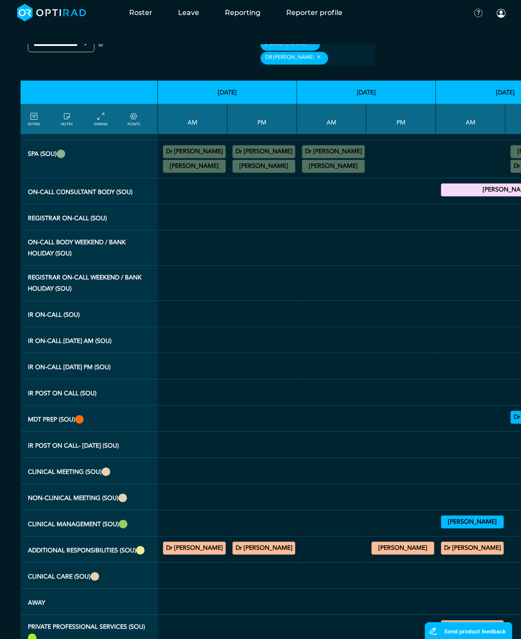
click at [252, 543] on summary "Dr [PERSON_NAME]" at bounding box center [264, 548] width 60 height 10
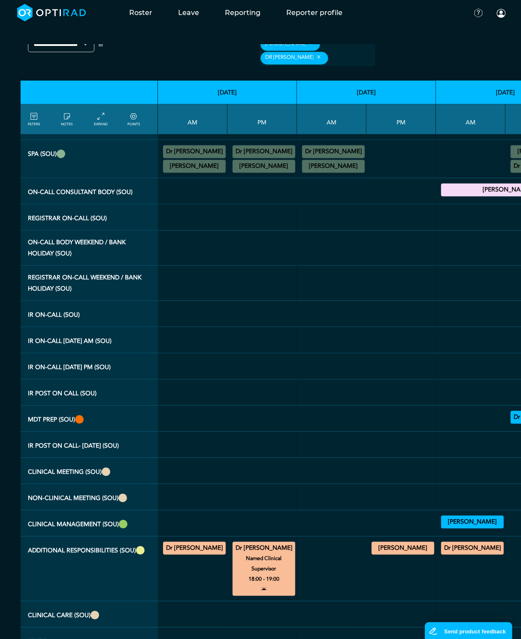
click at [252, 543] on summary "Dr [PERSON_NAME]" at bounding box center [264, 548] width 60 height 10
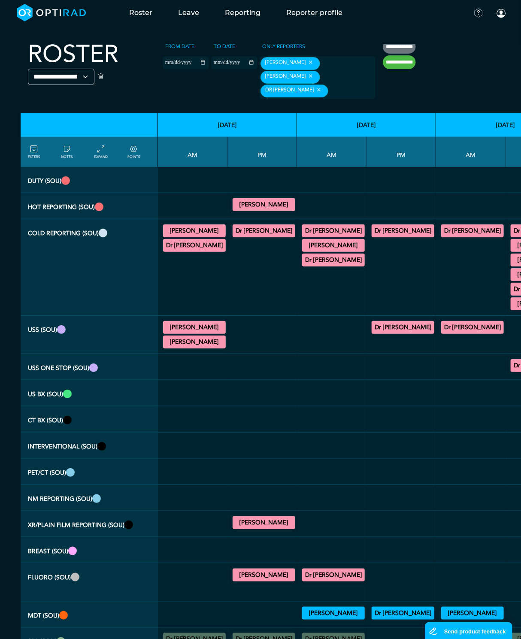
scroll to position [0, 0]
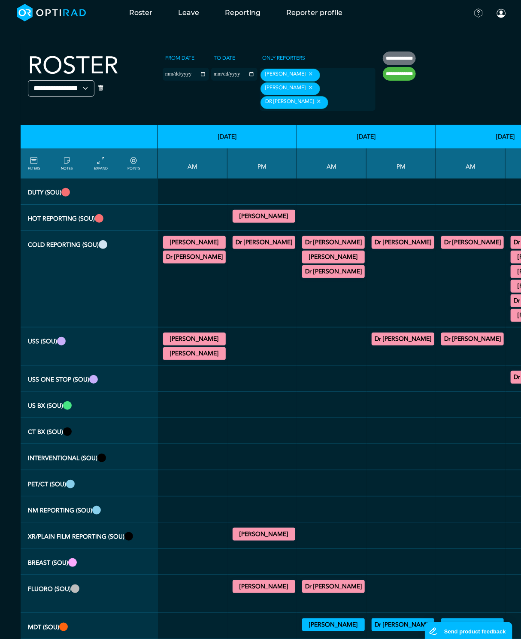
click at [209, 246] on summary "[PERSON_NAME]" at bounding box center [194, 242] width 60 height 10
click at [336, 242] on summary "Dr [PERSON_NAME]" at bounding box center [333, 242] width 60 height 10
click at [391, 234] on div "Dr [PERSON_NAME] CB CT Dental 12:00 - 13:00" at bounding box center [401, 242] width 63 height 16
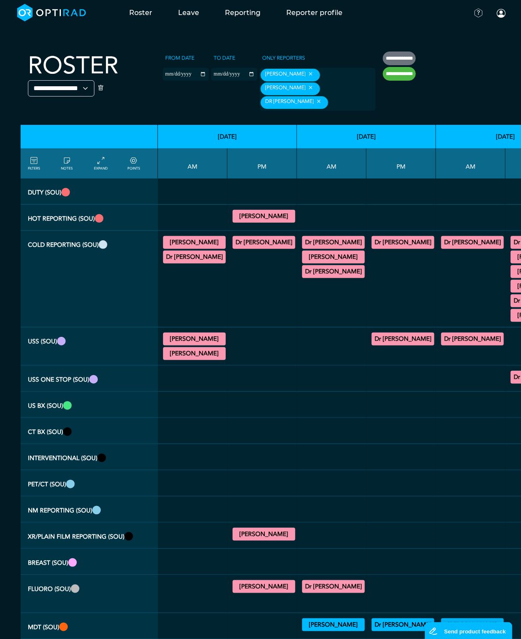
click at [391, 247] on div "Dr [PERSON_NAME] CB CT Dental 12:00 - 13:00" at bounding box center [403, 242] width 63 height 13
click at [412, 232] on td "Dr [PERSON_NAME] CB CT Dental 12:00 - 13:00" at bounding box center [401, 279] width 70 height 97
click at [409, 237] on summary "Dr [PERSON_NAME]" at bounding box center [403, 242] width 60 height 10
click at [407, 239] on summary "Dr [PERSON_NAME]" at bounding box center [403, 242] width 60 height 10
click at [355, 262] on div "Dr [PERSON_NAME] General CT 07:30 - 09:00 [PERSON_NAME] General CT 09:30 - 10:3…" at bounding box center [331, 256] width 63 height 45
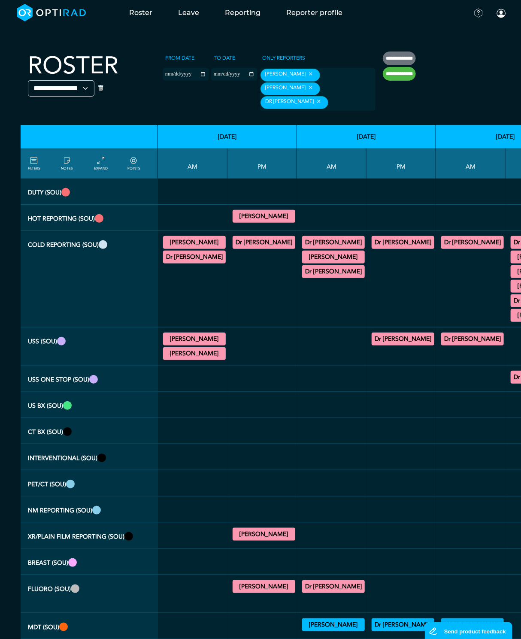
click at [359, 258] on summary "[PERSON_NAME]" at bounding box center [333, 257] width 60 height 10
click at [360, 258] on summary "[PERSON_NAME]" at bounding box center [333, 257] width 60 height 10
click at [350, 267] on summary "Dr [PERSON_NAME]" at bounding box center [333, 272] width 60 height 10
click at [359, 254] on summary "[PERSON_NAME]" at bounding box center [333, 257] width 60 height 10
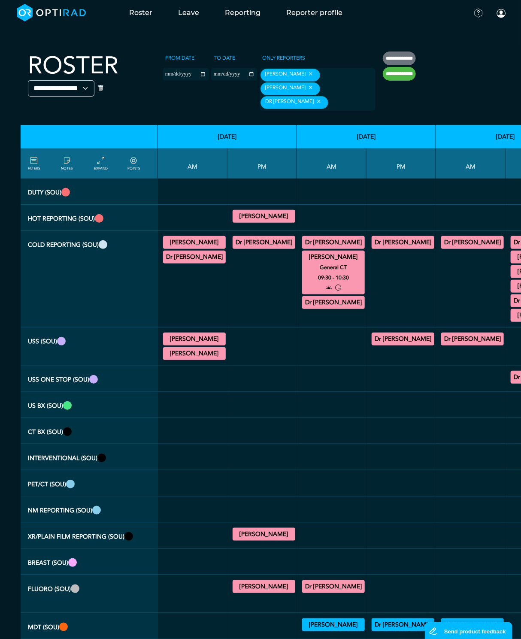
click at [359, 254] on summary "[PERSON_NAME]" at bounding box center [333, 257] width 60 height 10
click at [397, 347] on div at bounding box center [401, 354] width 63 height 15
click at [403, 340] on div "Dr [PERSON_NAME] US Diagnostic MSK 14:00 - 17:00" at bounding box center [403, 339] width 63 height 13
click at [405, 337] on summary "Dr [PERSON_NAME]" at bounding box center [403, 339] width 60 height 10
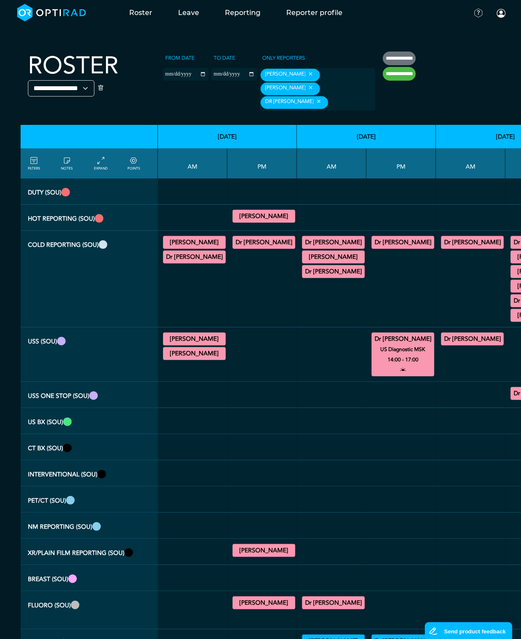
click at [410, 334] on summary "Dr [PERSON_NAME]" at bounding box center [403, 339] width 60 height 10
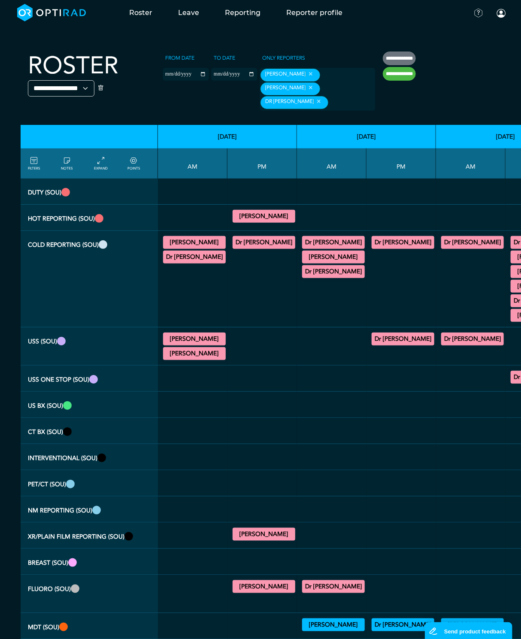
click at [194, 348] on summary "[PERSON_NAME]" at bounding box center [194, 353] width 60 height 10
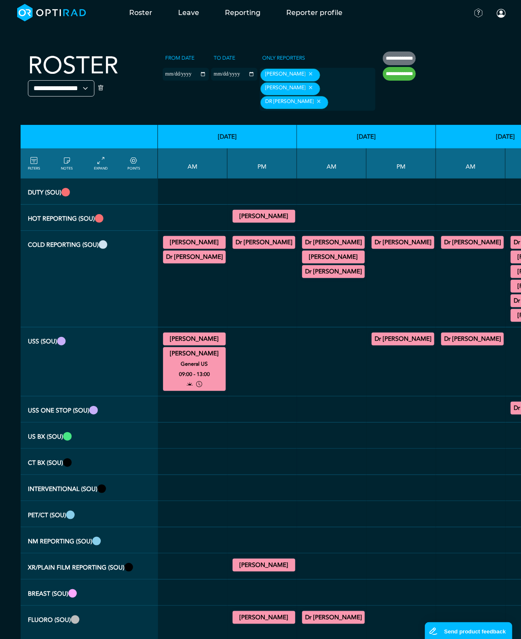
click at [191, 348] on summary "[PERSON_NAME]" at bounding box center [194, 353] width 60 height 10
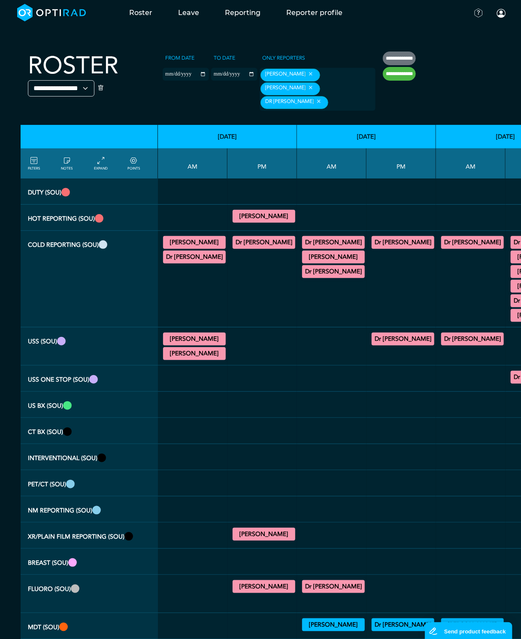
click at [357, 244] on summary "Dr [PERSON_NAME]" at bounding box center [333, 242] width 60 height 10
click at [472, 125] on th "[DATE]" at bounding box center [505, 137] width 139 height 24
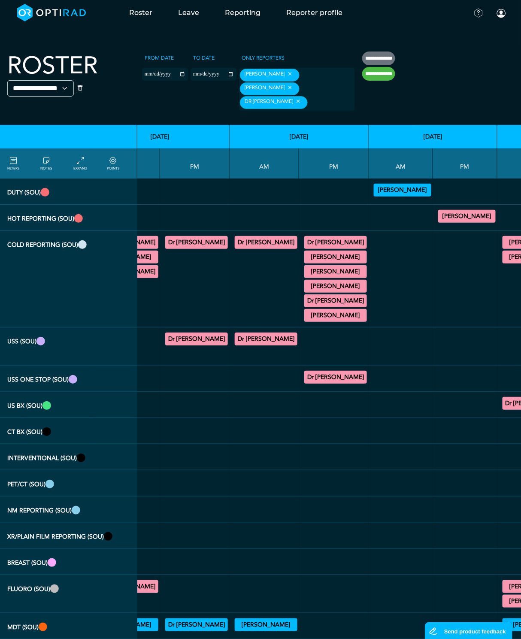
scroll to position [0, 211]
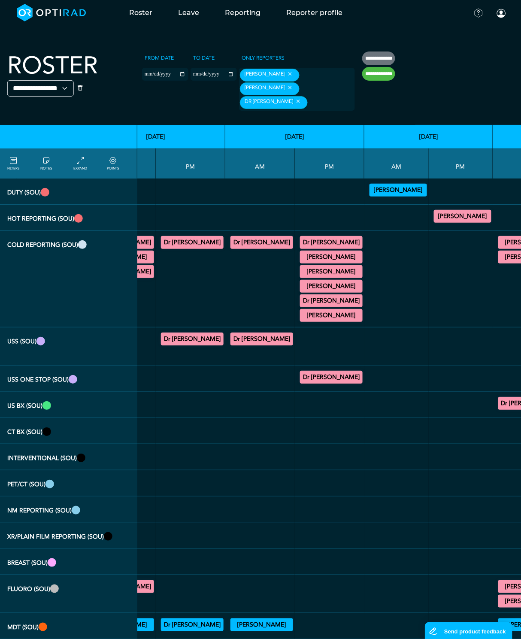
click at [350, 243] on summary "Dr [PERSON_NAME]" at bounding box center [331, 242] width 60 height 10
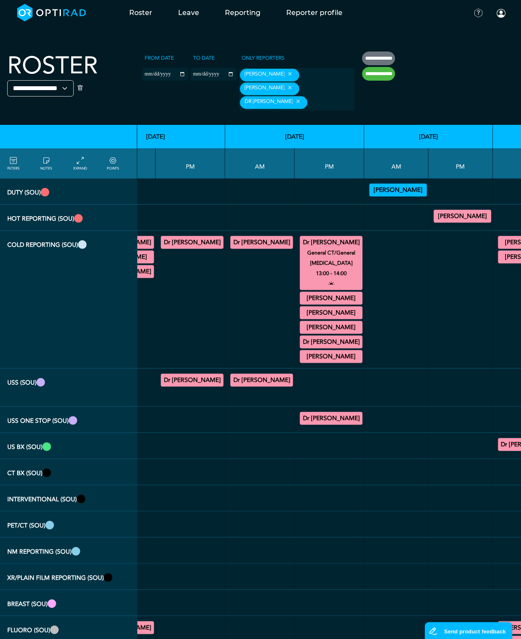
click at [351, 242] on summary "Dr [PERSON_NAME]" at bounding box center [331, 242] width 60 height 10
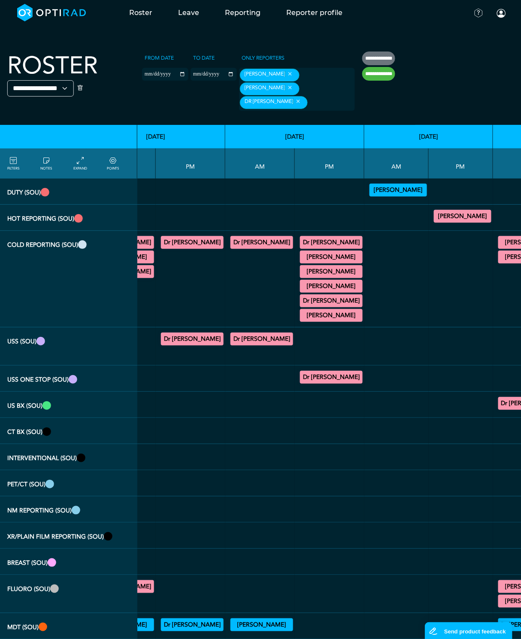
click at [256, 242] on summary "Dr [PERSON_NAME]" at bounding box center [262, 242] width 60 height 10
click at [328, 296] on summary "Dr [PERSON_NAME]" at bounding box center [331, 301] width 60 height 10
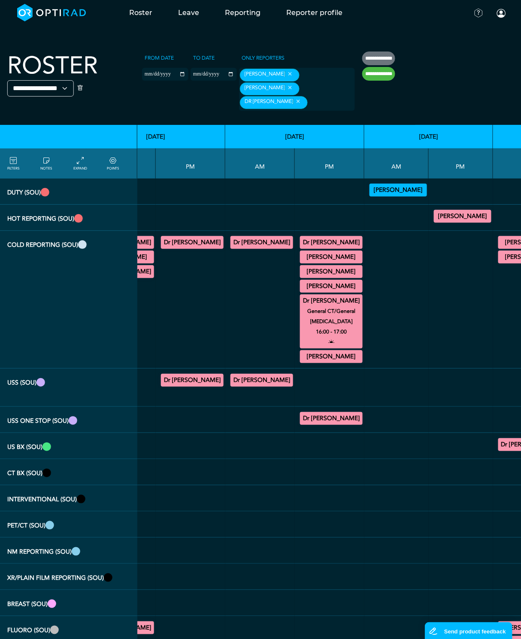
click at [328, 296] on summary "Dr [PERSON_NAME]" at bounding box center [331, 301] width 60 height 10
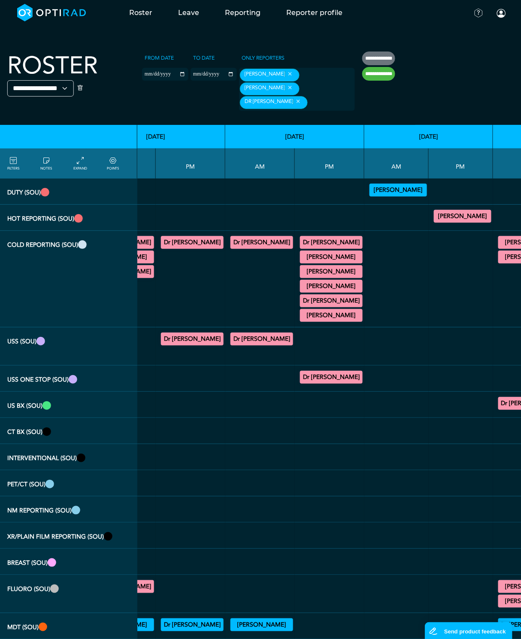
click at [285, 245] on summary "Dr [PERSON_NAME]" at bounding box center [262, 242] width 60 height 10
click at [282, 336] on summary "Dr [PERSON_NAME]" at bounding box center [262, 339] width 60 height 10
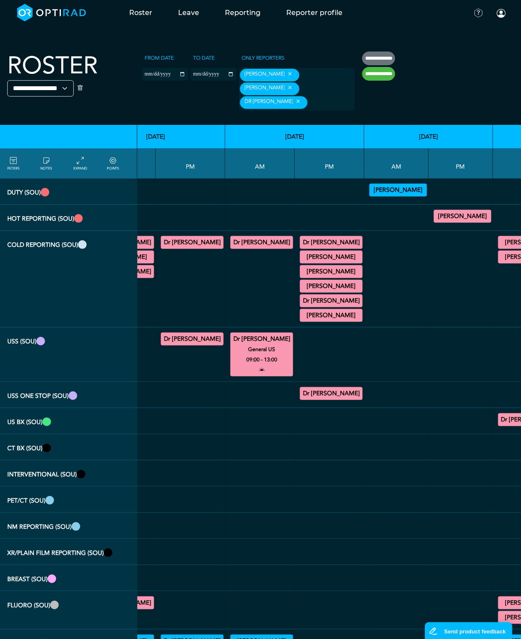
click at [282, 336] on summary "Dr [PERSON_NAME]" at bounding box center [262, 339] width 60 height 10
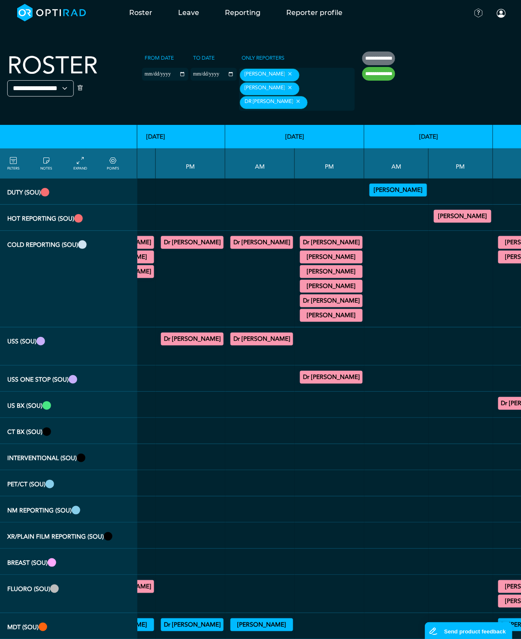
click at [338, 372] on summary "Dr [PERSON_NAME]" at bounding box center [331, 377] width 60 height 10
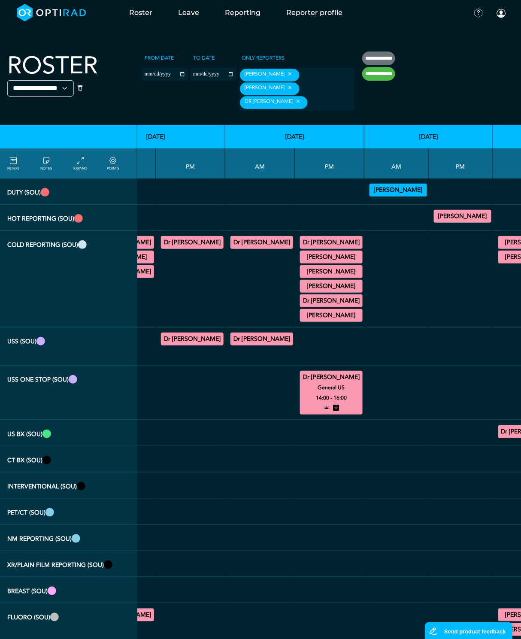
click at [338, 372] on summary "Dr [PERSON_NAME]" at bounding box center [331, 377] width 60 height 10
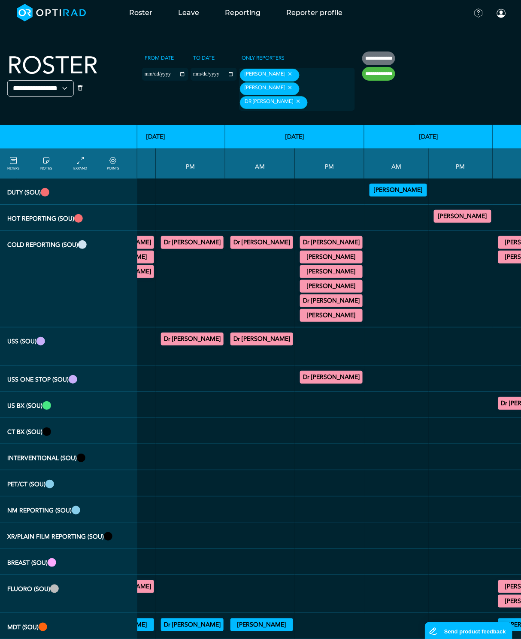
click at [379, 463] on td at bounding box center [396, 457] width 64 height 26
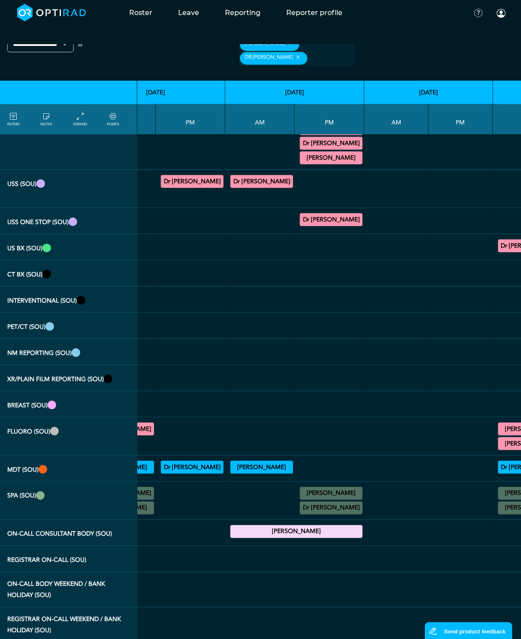
scroll to position [172, 211]
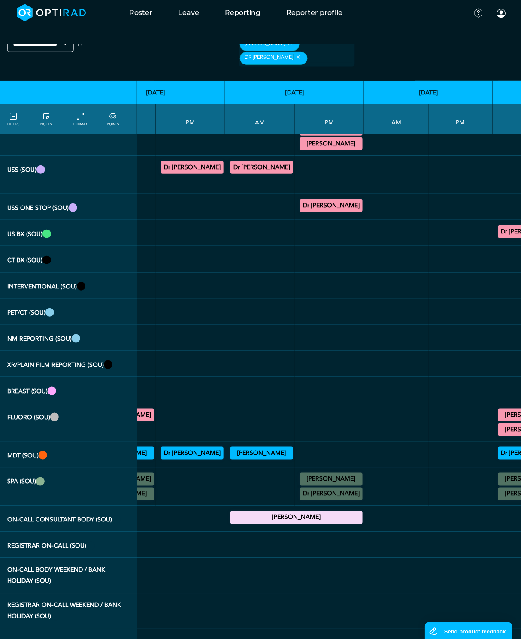
click at [288, 448] on summary "[PERSON_NAME]" at bounding box center [262, 453] width 60 height 10
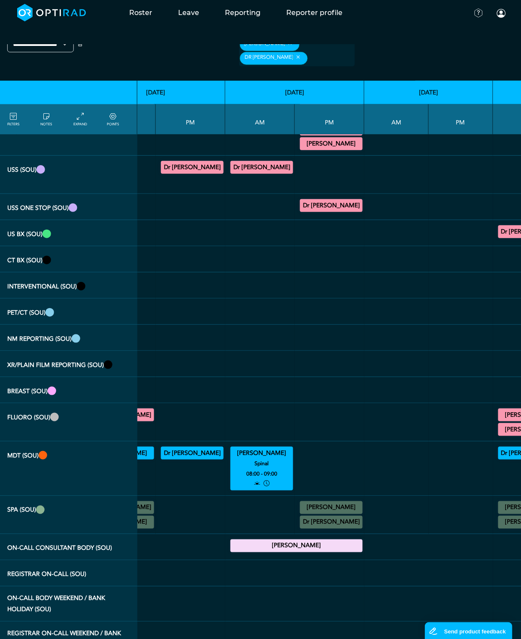
click at [288, 448] on summary "[PERSON_NAME]" at bounding box center [262, 453] width 60 height 10
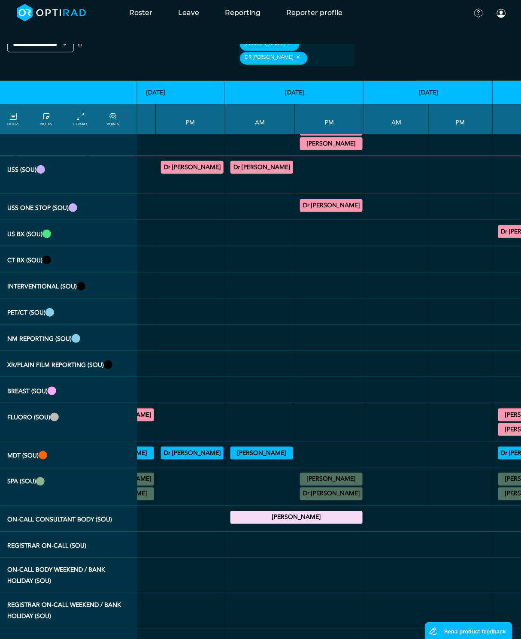
click at [361, 200] on summary "Dr [PERSON_NAME]" at bounding box center [331, 205] width 60 height 10
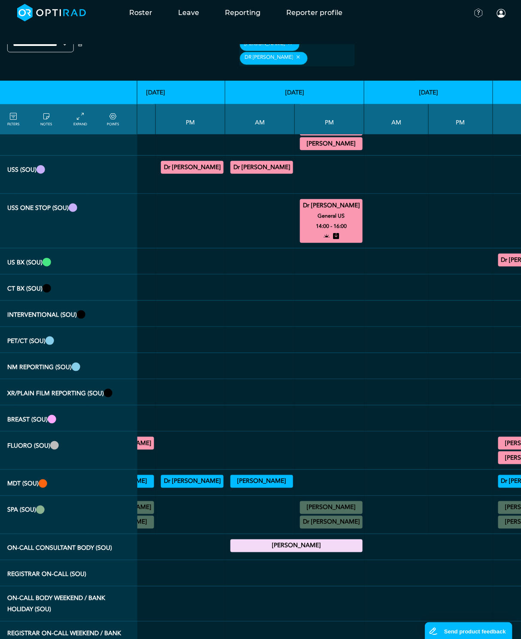
click at [361, 200] on summary "Dr [PERSON_NAME]" at bounding box center [331, 205] width 60 height 10
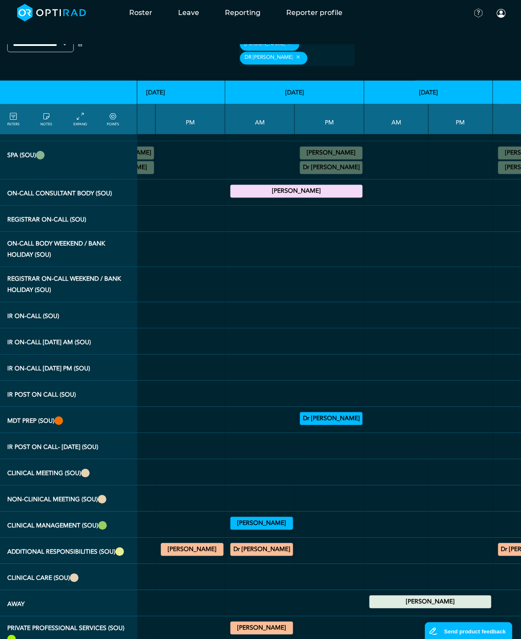
scroll to position [499, 211]
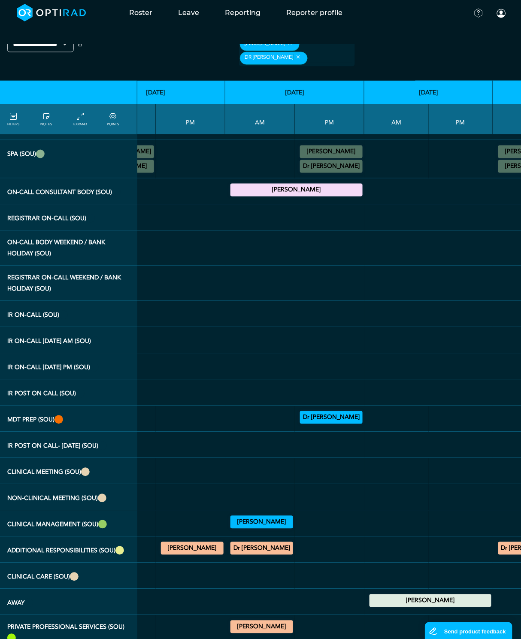
click at [327, 414] on div "Dr [PERSON_NAME] Head and Neck MDT 17:30 - 18:30" at bounding box center [329, 417] width 63 height 16
click at [332, 412] on summary "Dr [PERSON_NAME]" at bounding box center [331, 417] width 60 height 10
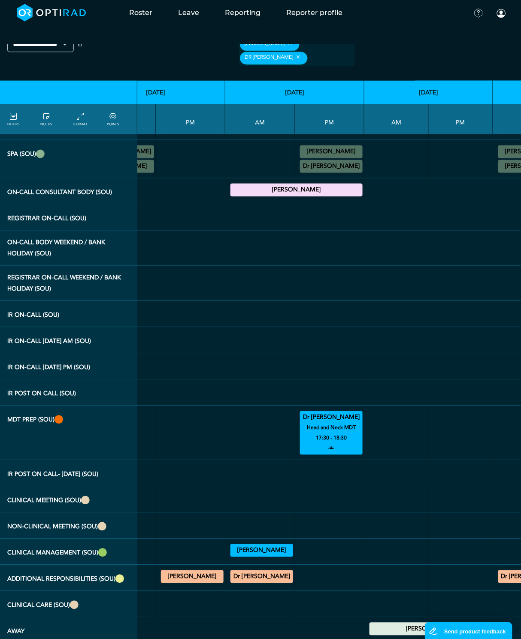
click at [335, 412] on summary "Dr [PERSON_NAME]" at bounding box center [331, 417] width 60 height 10
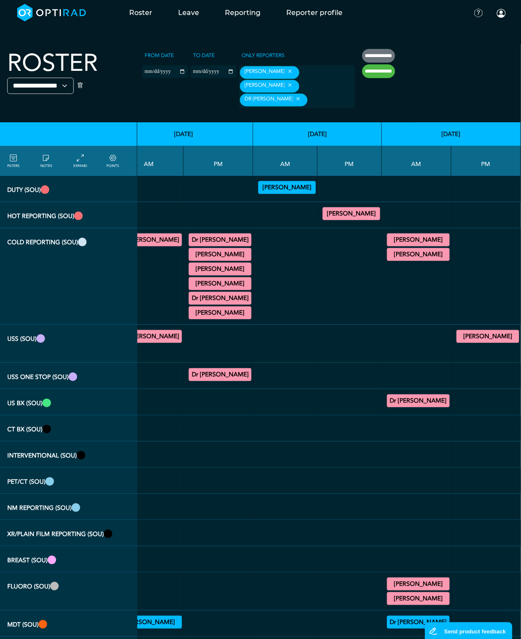
scroll to position [0, 349]
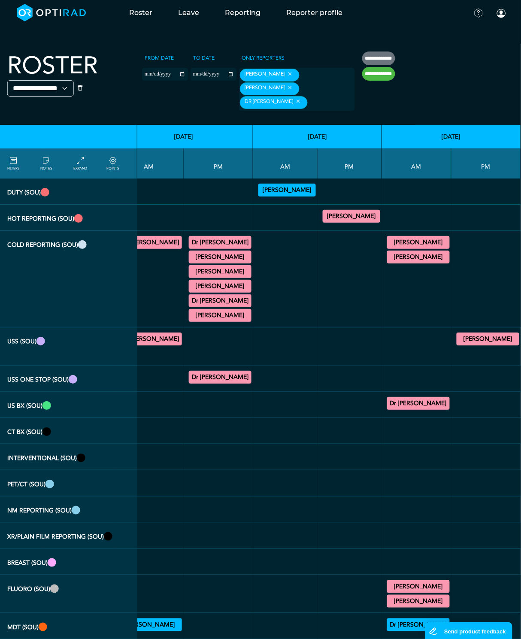
click at [441, 244] on summary "[PERSON_NAME]" at bounding box center [418, 242] width 60 height 10
click at [439, 256] on summary "[PERSON_NAME]" at bounding box center [418, 257] width 60 height 10
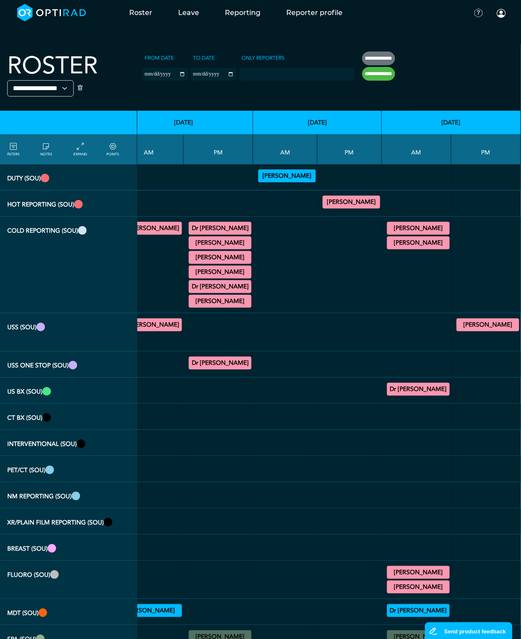
click at [289, 74] on div at bounding box center [297, 74] width 116 height 13
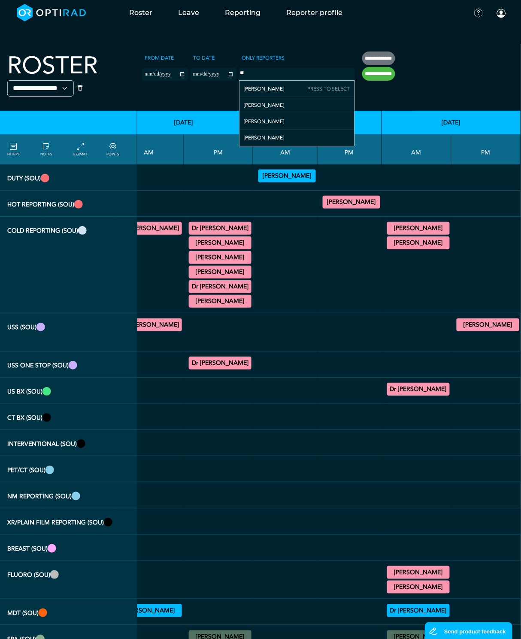
scroll to position [0, 0]
type input "****"
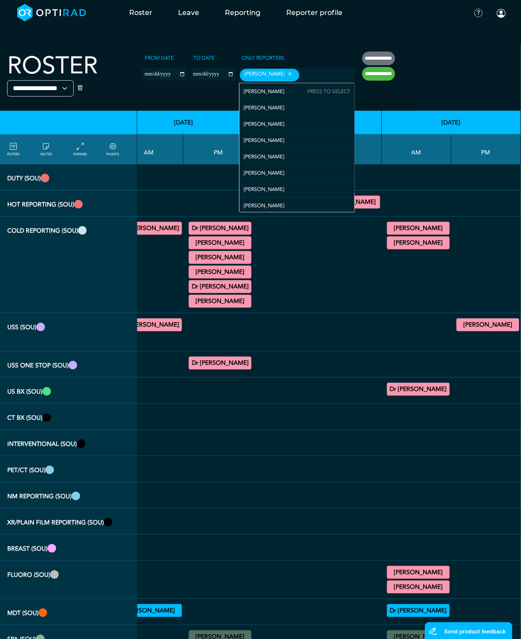
click at [373, 72] on input "**********" at bounding box center [378, 74] width 33 height 14
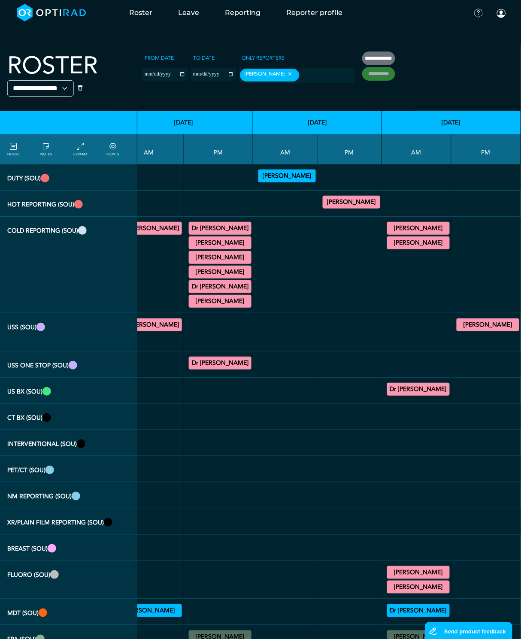
type input "**********"
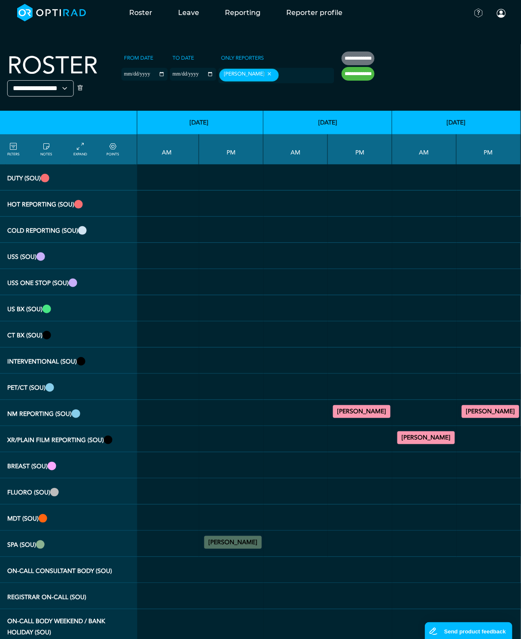
scroll to position [0, 281]
click at [423, 436] on summary "[PERSON_NAME]" at bounding box center [426, 438] width 55 height 10
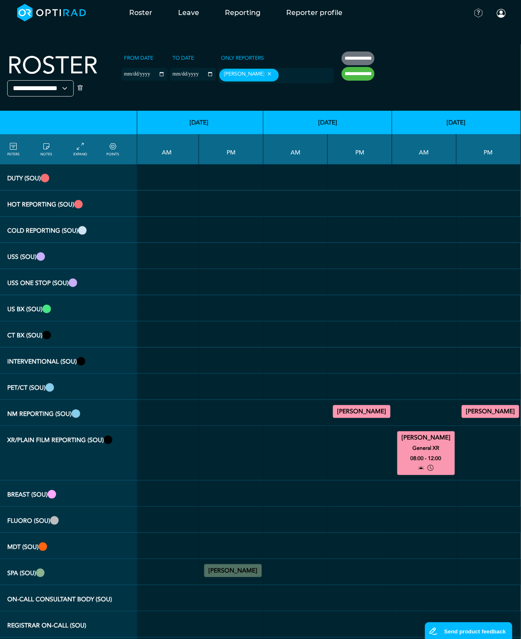
click at [430, 435] on summary "[PERSON_NAME]" at bounding box center [426, 438] width 55 height 10
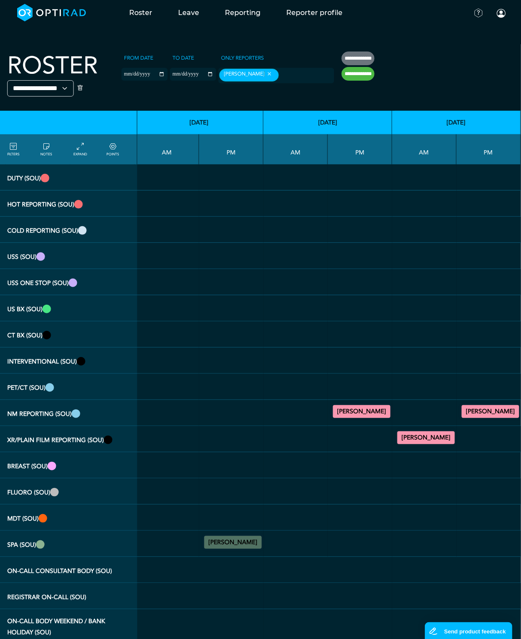
click at [501, 417] on div "[PERSON_NAME] NM Cardiac 12:00 - 14:00" at bounding box center [489, 411] width 58 height 16
click at [506, 412] on summary "[PERSON_NAME]" at bounding box center [490, 411] width 55 height 10
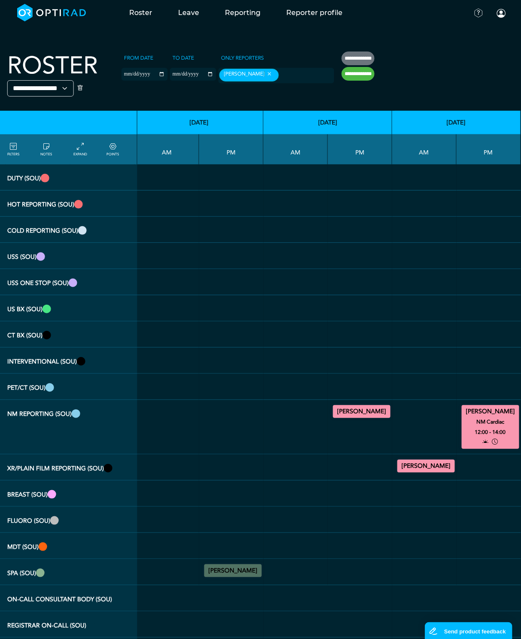
click at [501, 414] on summary "[PERSON_NAME]" at bounding box center [490, 411] width 55 height 10
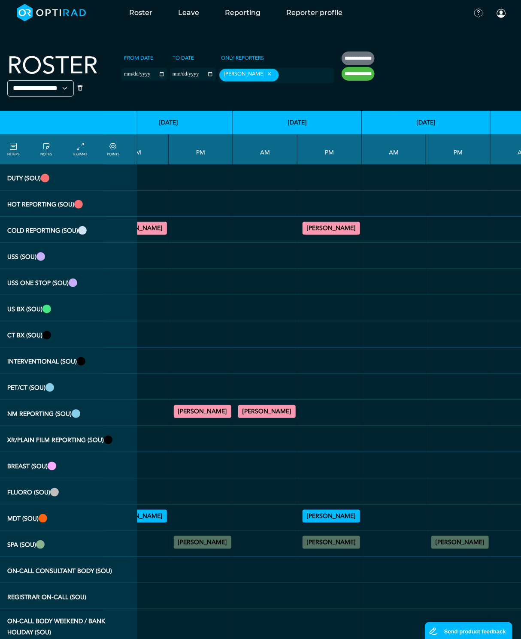
scroll to position [0, 0]
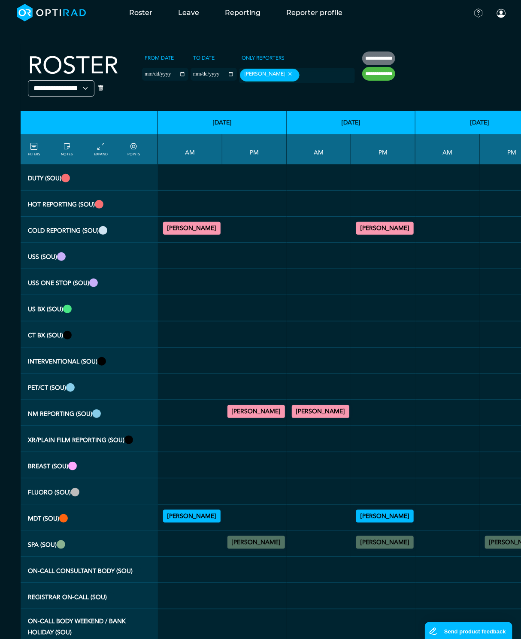
click at [190, 218] on td "[PERSON_NAME] General CT 11:00 - 13:00" at bounding box center [190, 230] width 64 height 26
click at [177, 228] on summary "[PERSON_NAME]" at bounding box center [191, 228] width 55 height 10
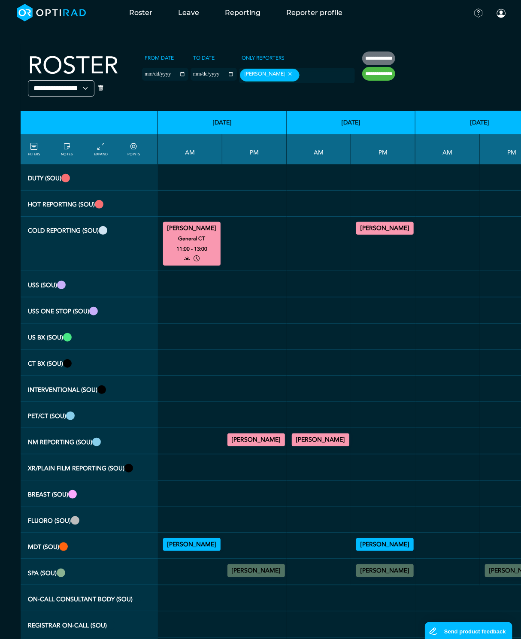
click at [177, 228] on summary "[PERSON_NAME]" at bounding box center [191, 228] width 55 height 10
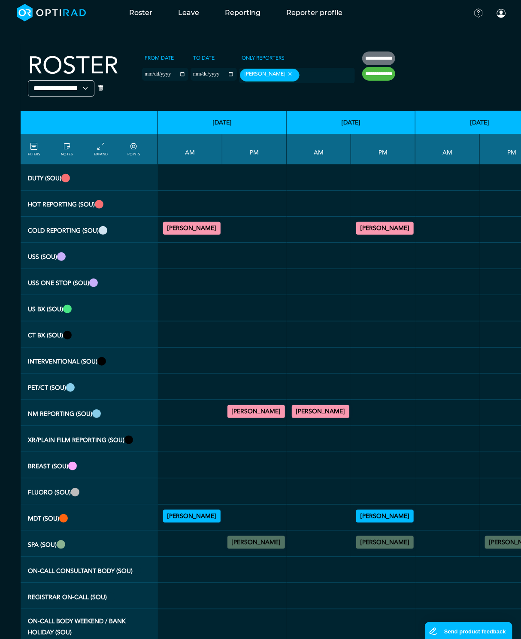
click at [373, 227] on summary "[PERSON_NAME]" at bounding box center [384, 228] width 55 height 10
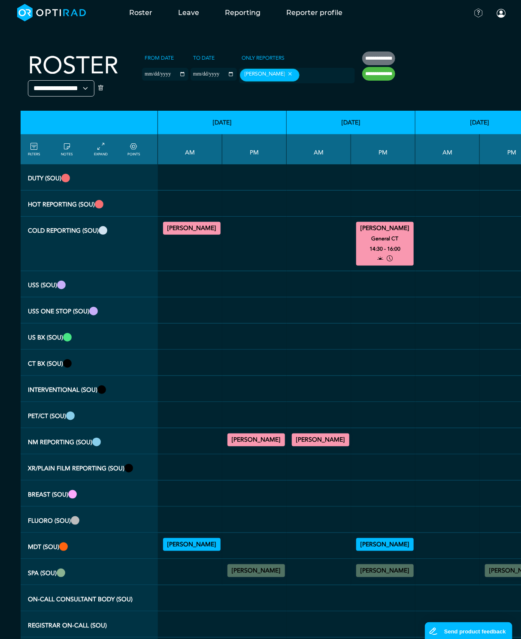
click at [373, 227] on summary "[PERSON_NAME]" at bounding box center [384, 228] width 55 height 10
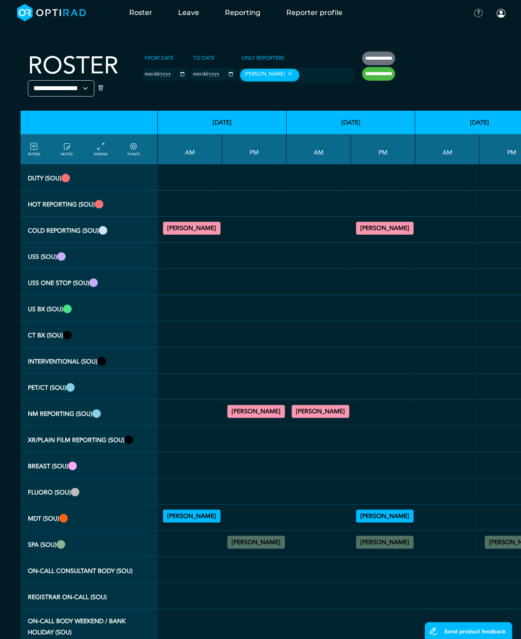
click at [248, 412] on summary "[PERSON_NAME]" at bounding box center [256, 411] width 55 height 10
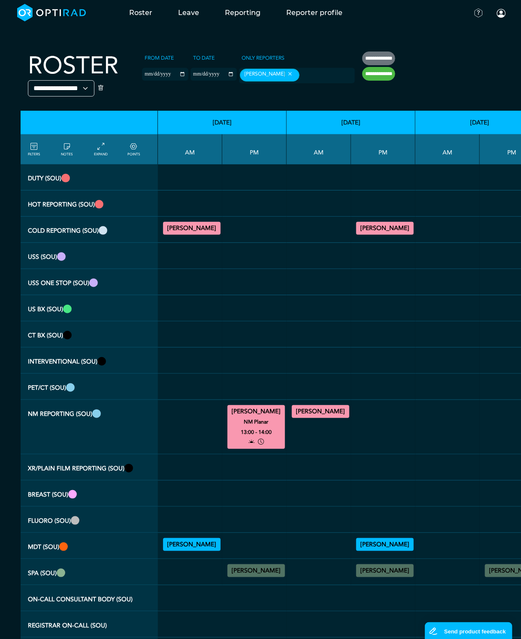
drag, startPoint x: 252, startPoint y: 411, endPoint x: 312, endPoint y: 410, distance: 59.7
click at [253, 410] on summary "[PERSON_NAME]" at bounding box center [256, 411] width 55 height 10
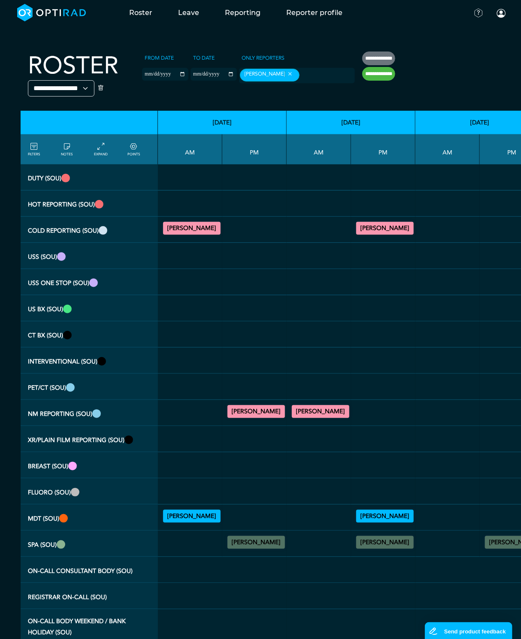
click at [324, 412] on summary "[PERSON_NAME]" at bounding box center [320, 411] width 55 height 10
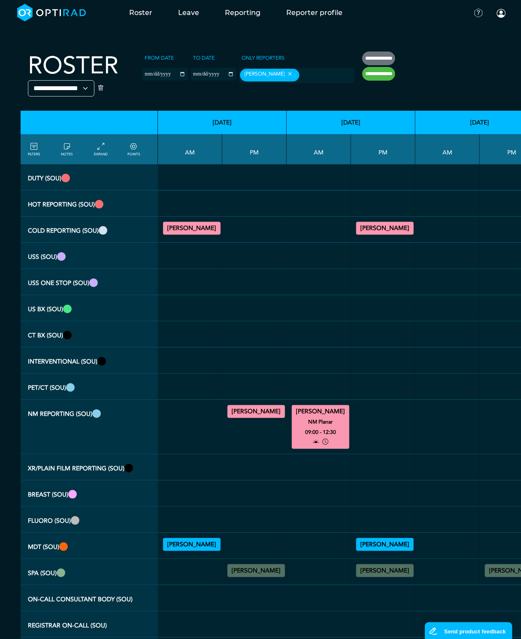
click at [318, 412] on summary "[PERSON_NAME]" at bounding box center [320, 411] width 55 height 10
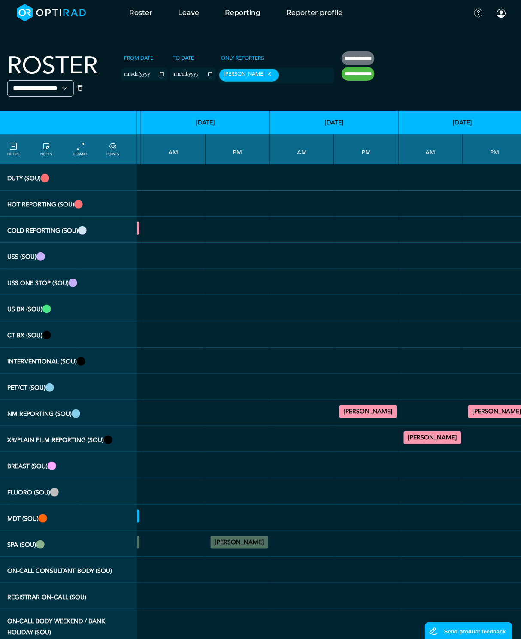
scroll to position [0, 281]
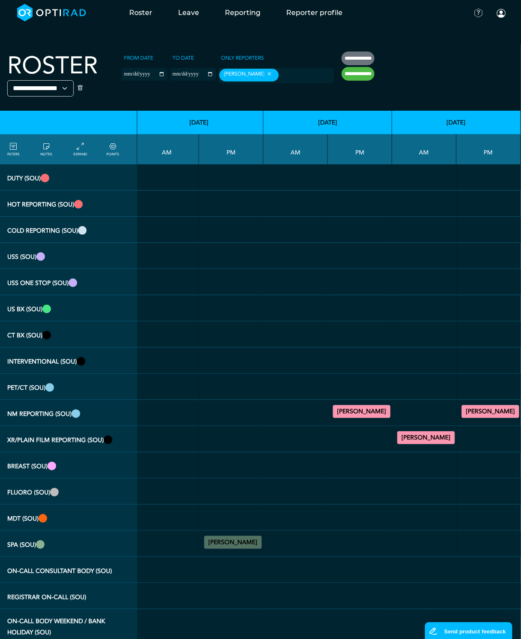
click at [339, 407] on summary "[PERSON_NAME]" at bounding box center [361, 411] width 55 height 10
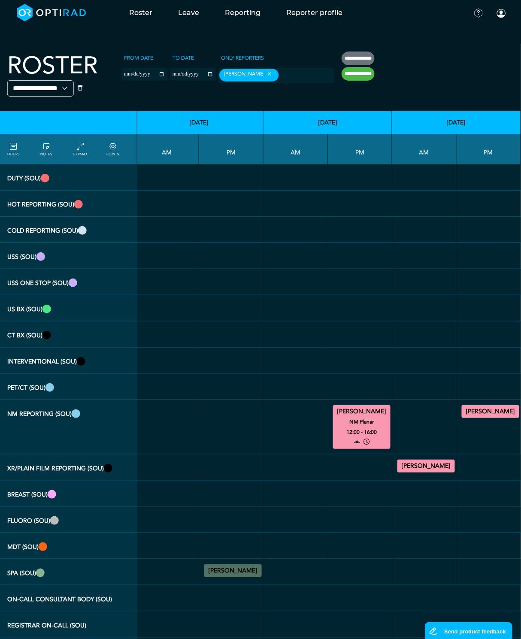
click at [339, 407] on summary "[PERSON_NAME]" at bounding box center [361, 411] width 55 height 10
